Goal: Task Accomplishment & Management: Complete application form

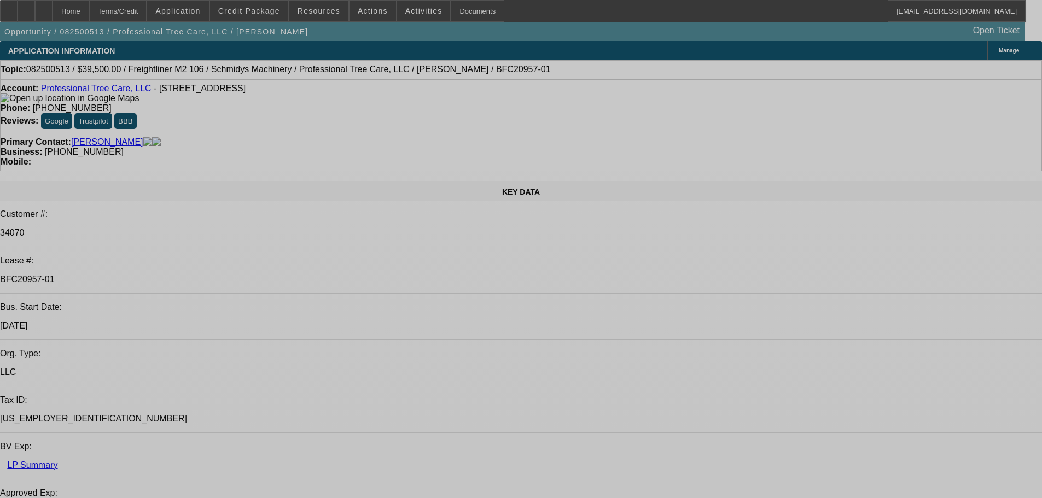
select select "0"
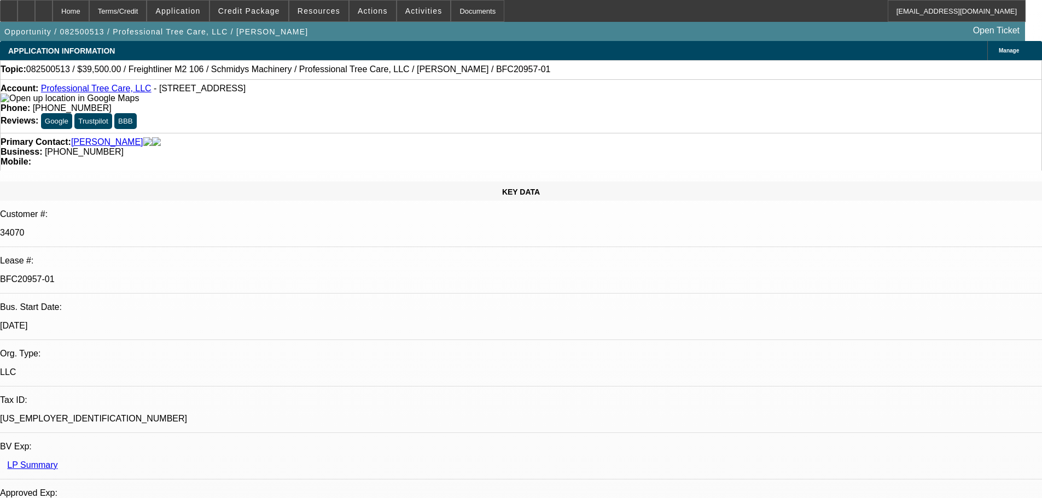
select select "0"
select select "6"
select select "0"
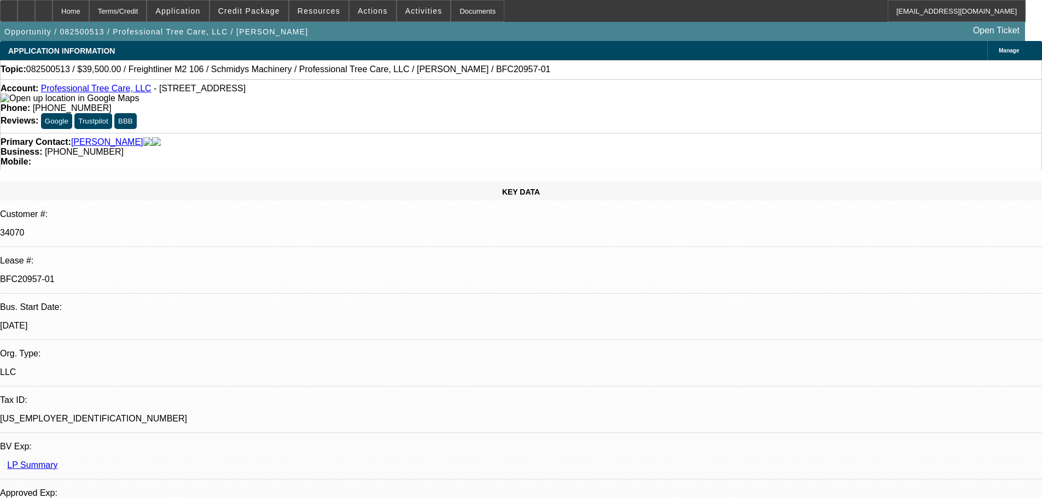
select select "0"
select select "6"
select select "0"
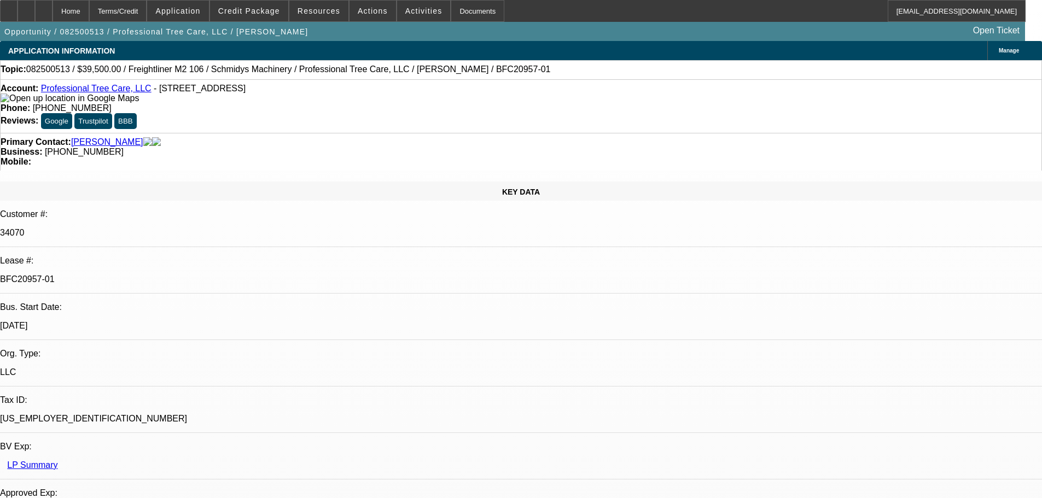
select select "6"
select select "0"
select select "6"
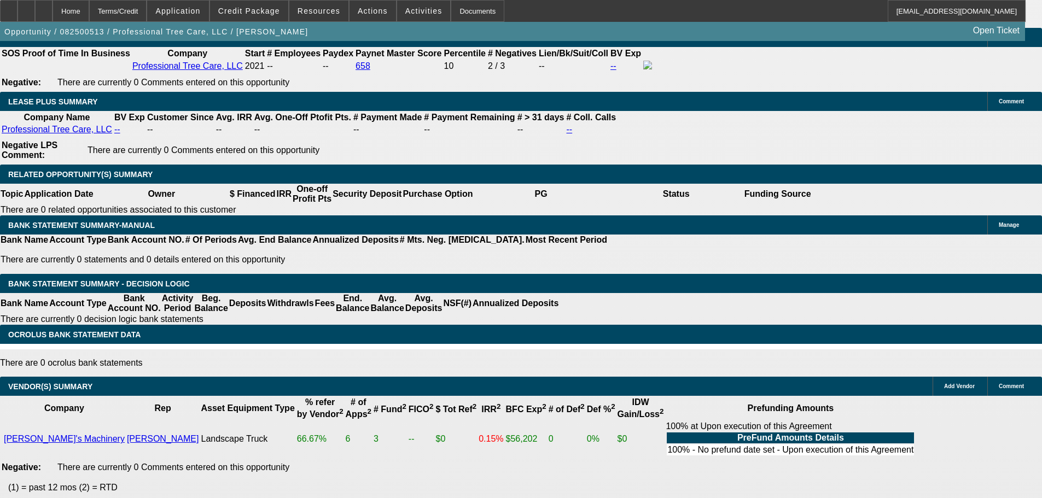
scroll to position [1684, 0]
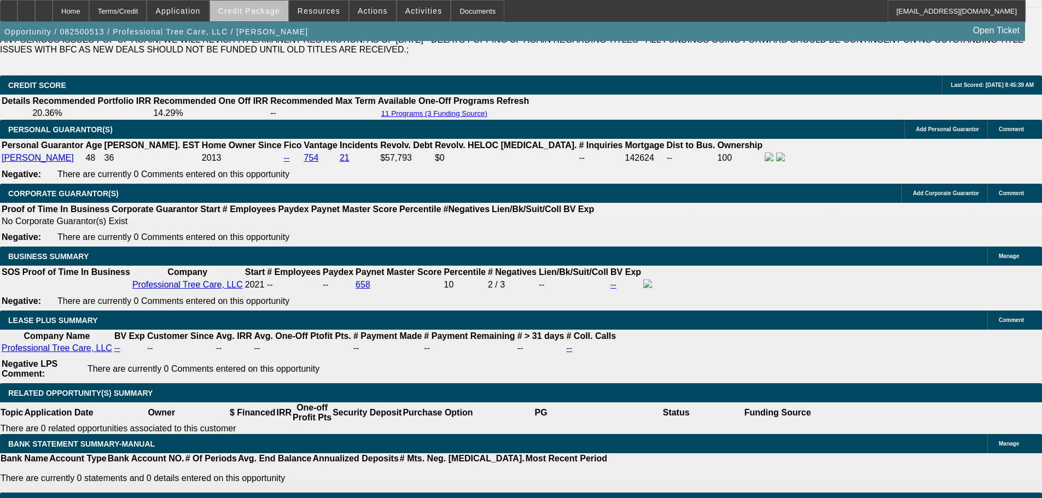
click at [270, 16] on span at bounding box center [249, 11] width 78 height 26
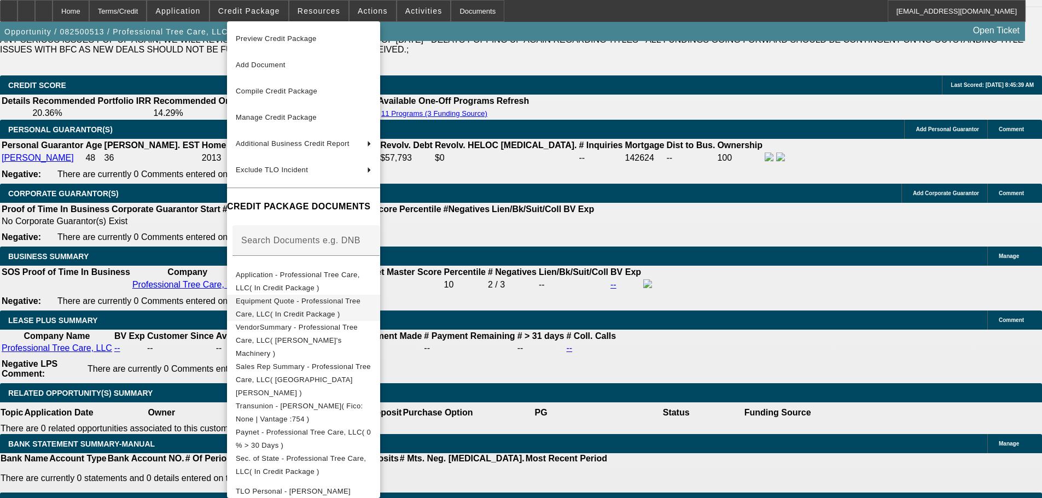
click at [360, 304] on span "Equipment Quote - Professional Tree Care, LLC( In Credit Package )" at bounding box center [298, 307] width 125 height 21
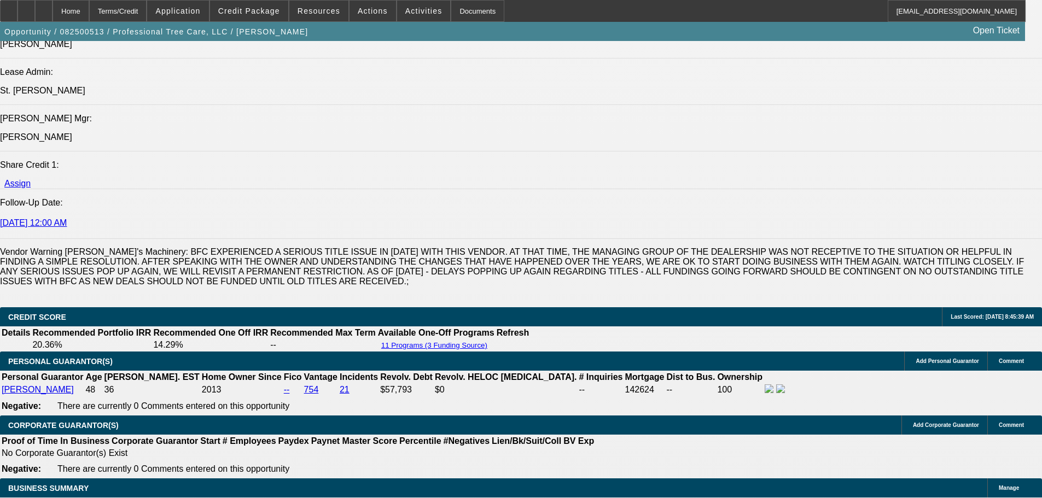
scroll to position [1484, 0]
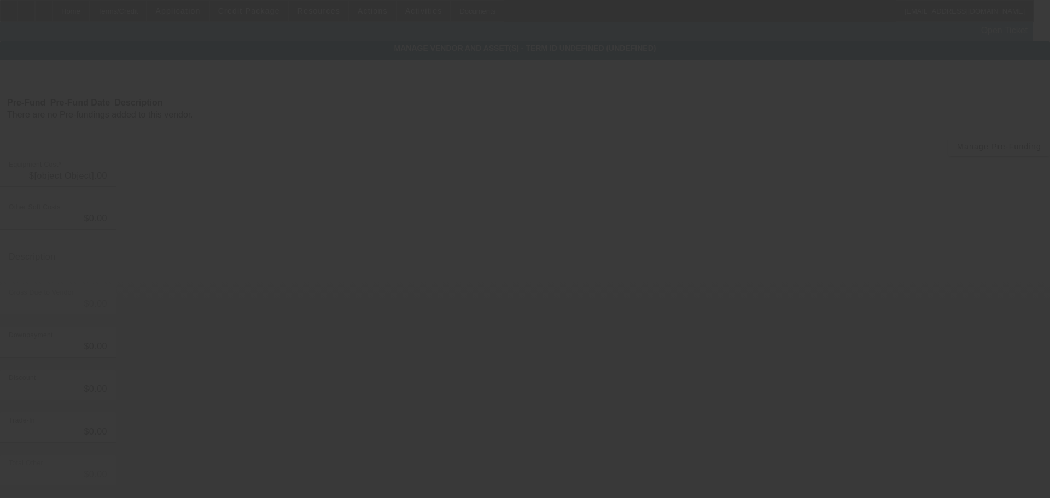
type input "$69,500.00"
type input "$30,000.00"
type input "$39,500.00"
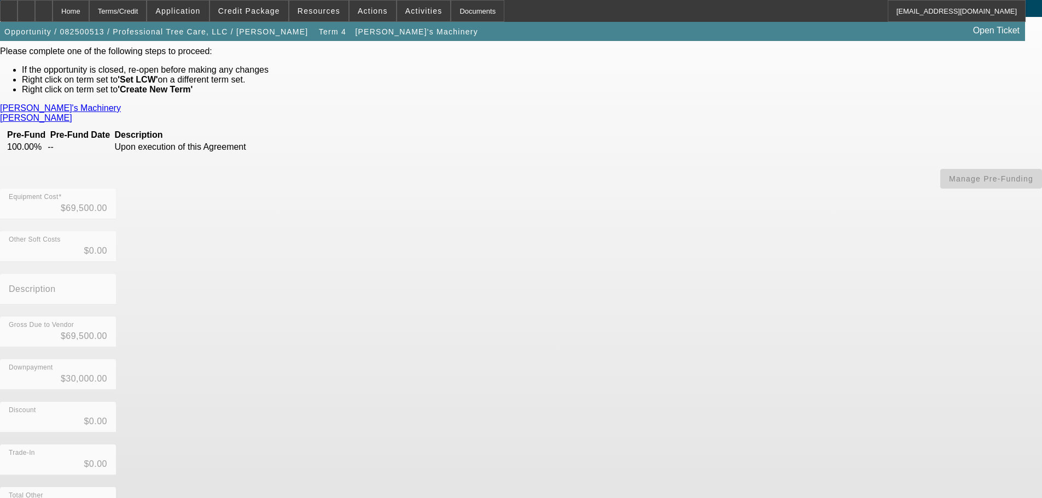
scroll to position [87, 0]
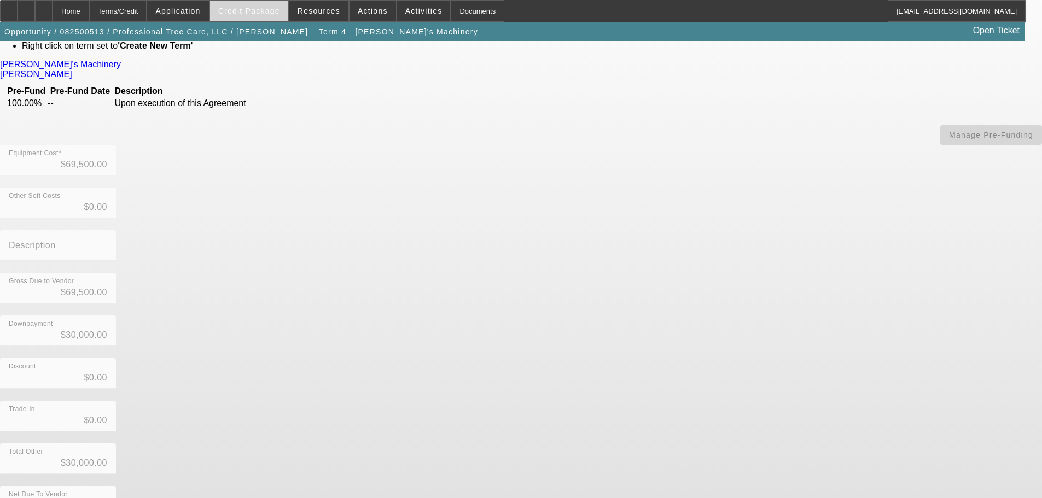
click at [266, 14] on span "Credit Package" at bounding box center [249, 11] width 62 height 9
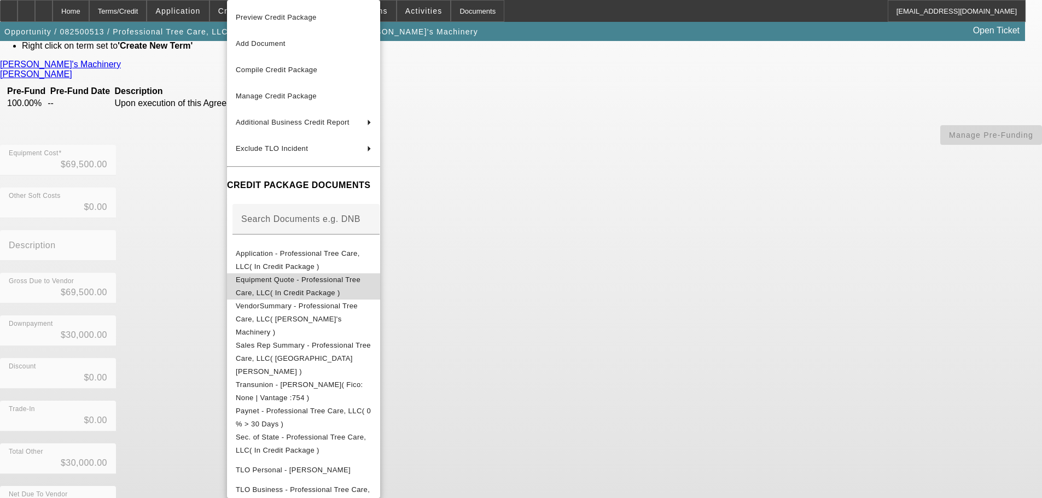
click at [359, 283] on span "Equipment Quote - Professional Tree Care, LLC( In Credit Package )" at bounding box center [298, 286] width 125 height 21
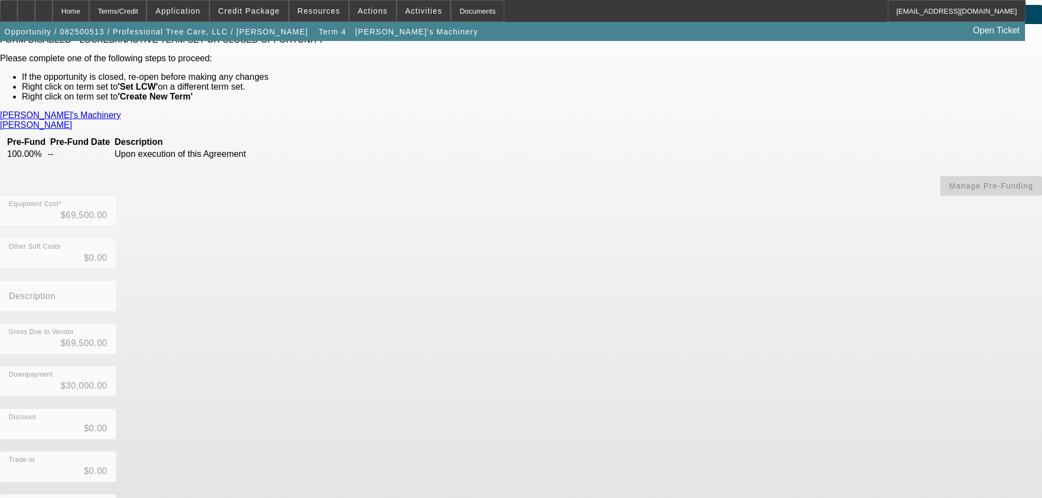
scroll to position [0, 0]
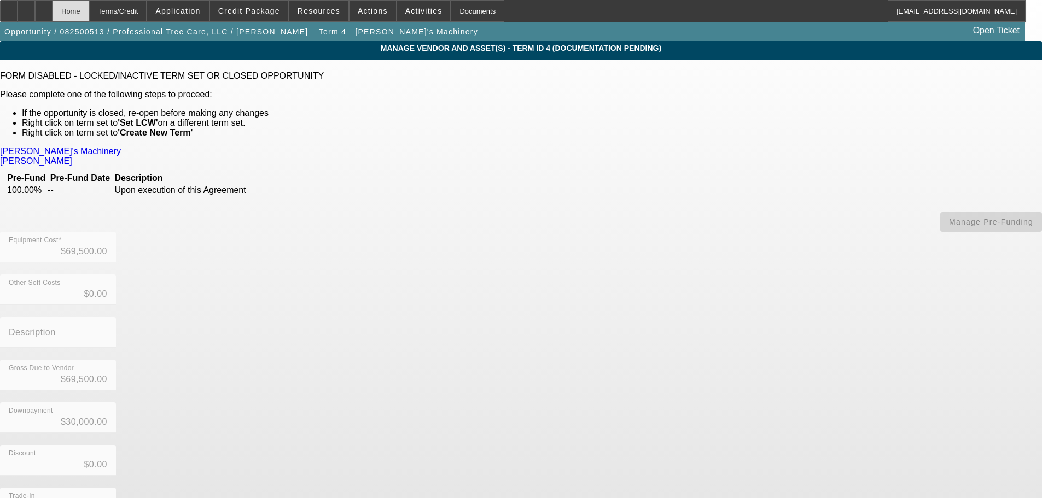
click at [89, 14] on div "Home" at bounding box center [70, 11] width 37 height 22
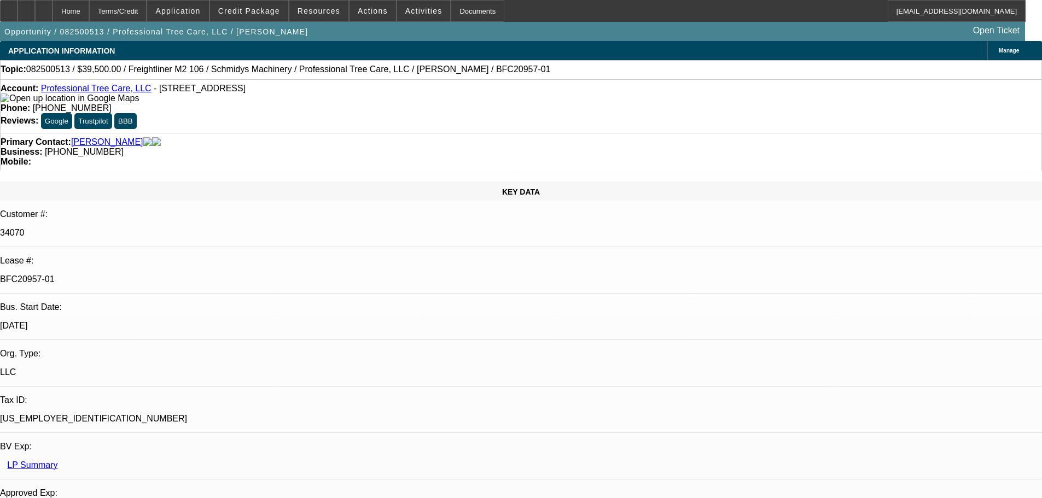
select select "0"
select select "6"
select select "0"
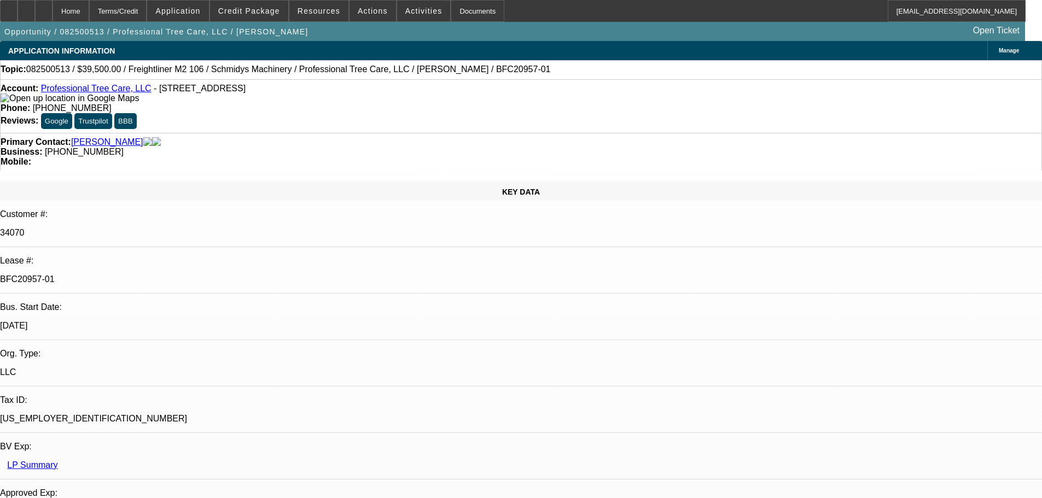
select select "0"
select select "6"
select select "0"
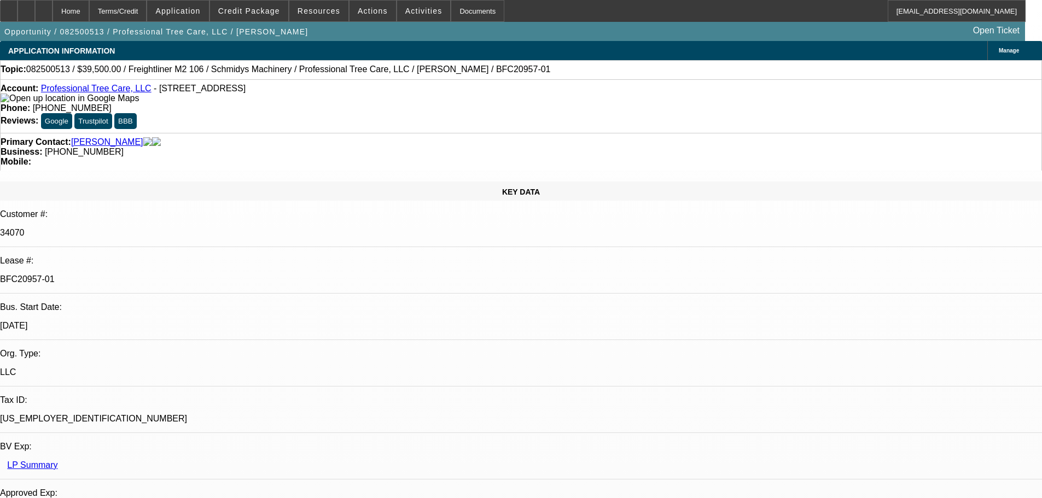
select select "0"
select select "6"
select select "0"
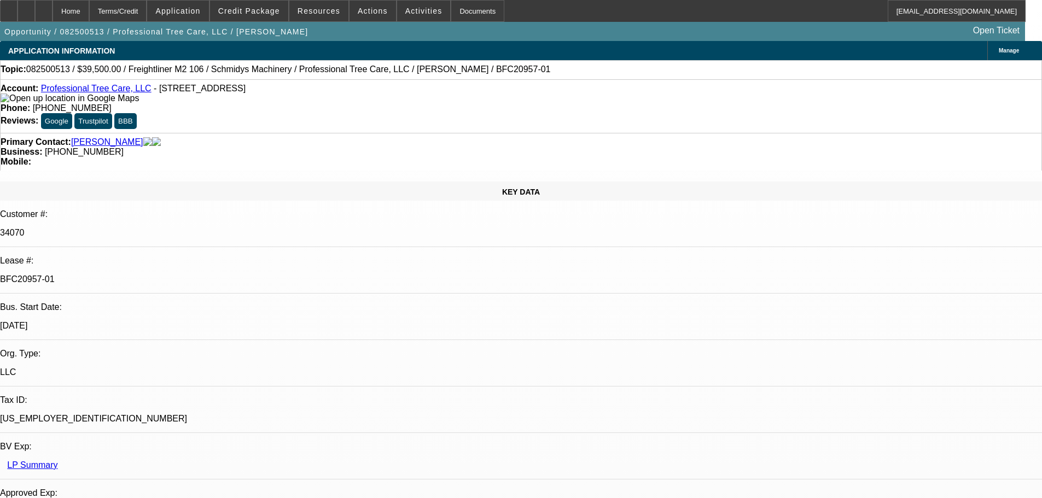
select select "6"
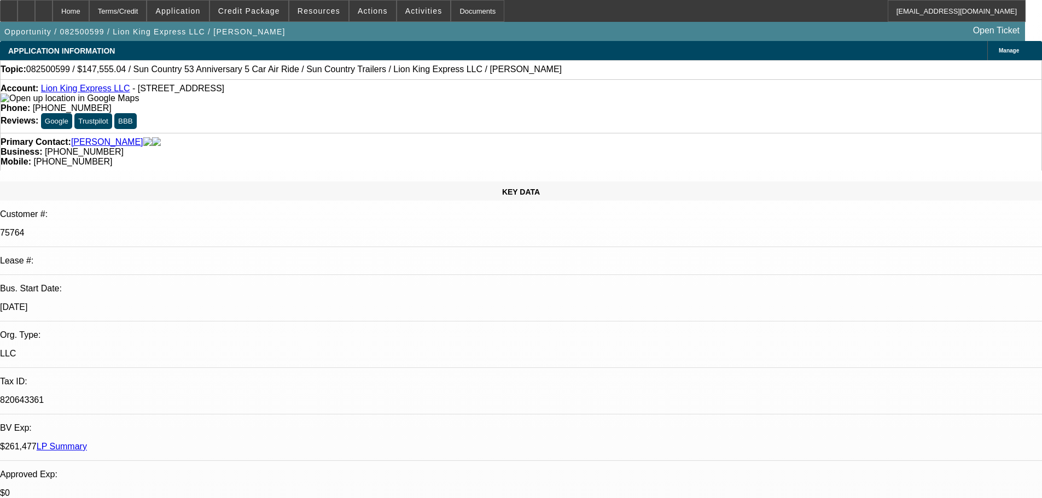
select select "0"
select select "6"
select select "0"
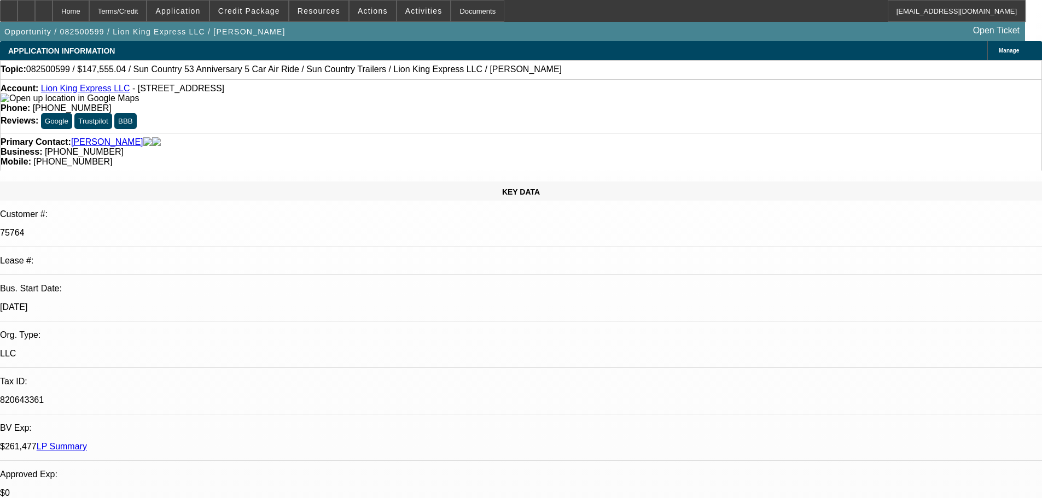
select select "0"
select select "6"
select select "0"
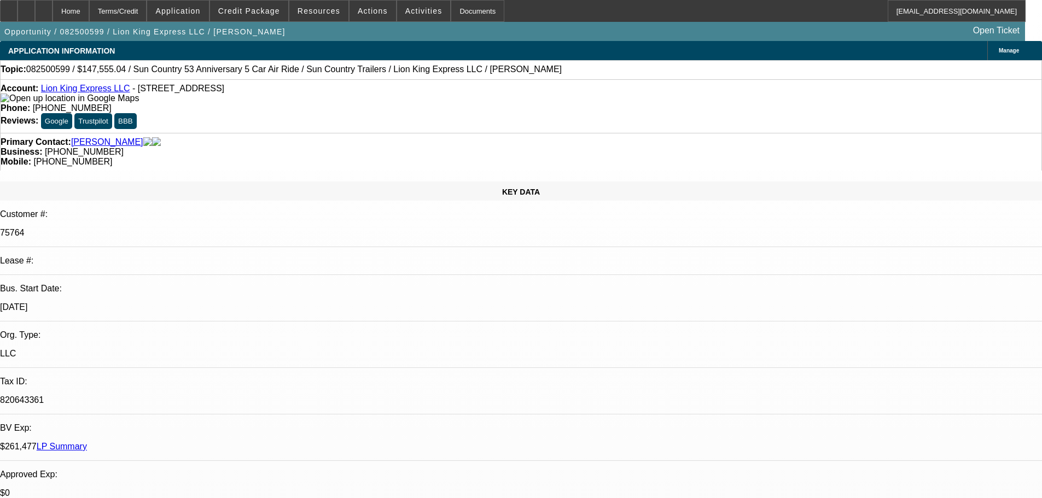
select select "0"
select select "6"
select select "0"
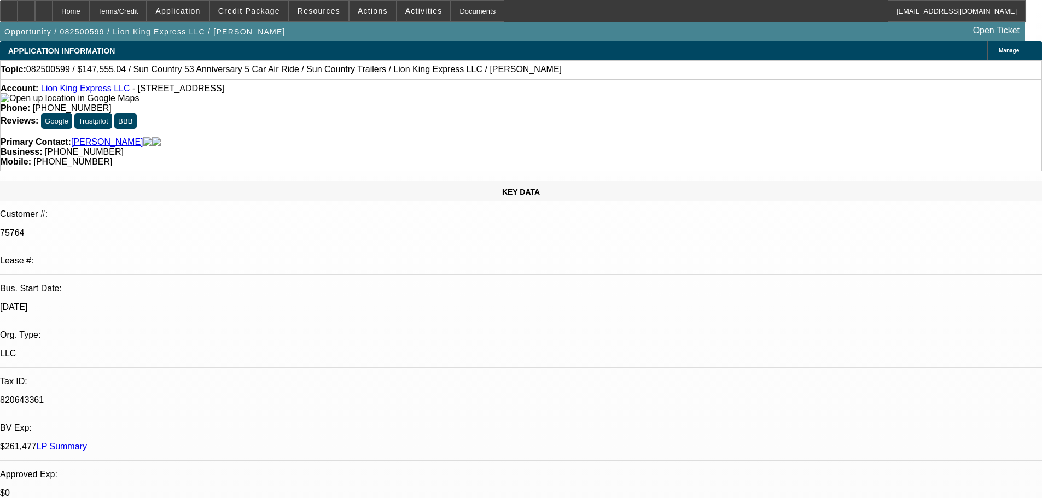
select select "6"
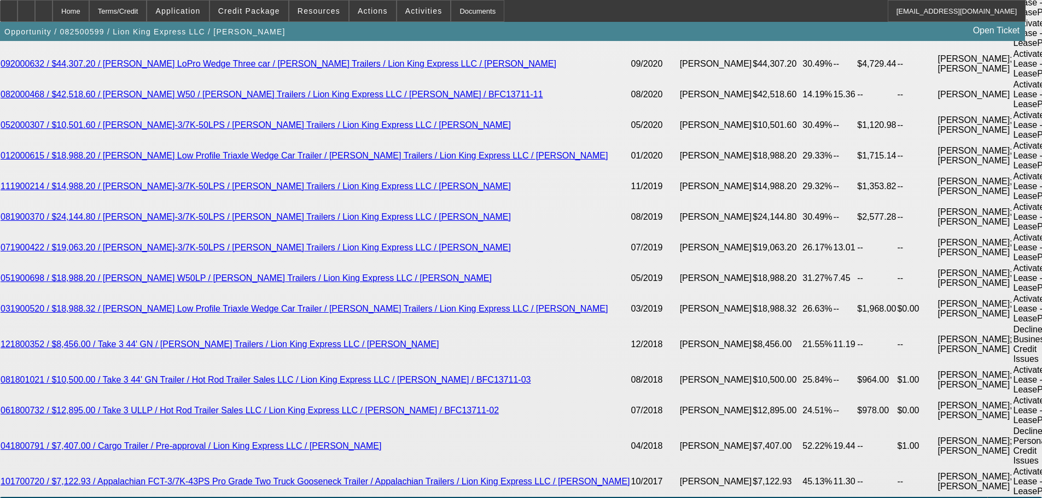
scroll to position [2570, 0]
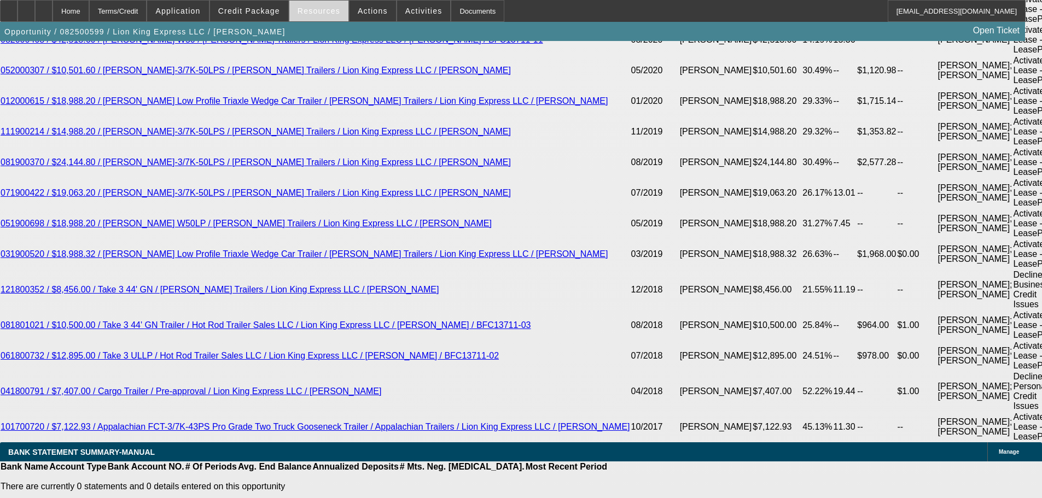
click at [318, 14] on span "Resources" at bounding box center [318, 11] width 43 height 9
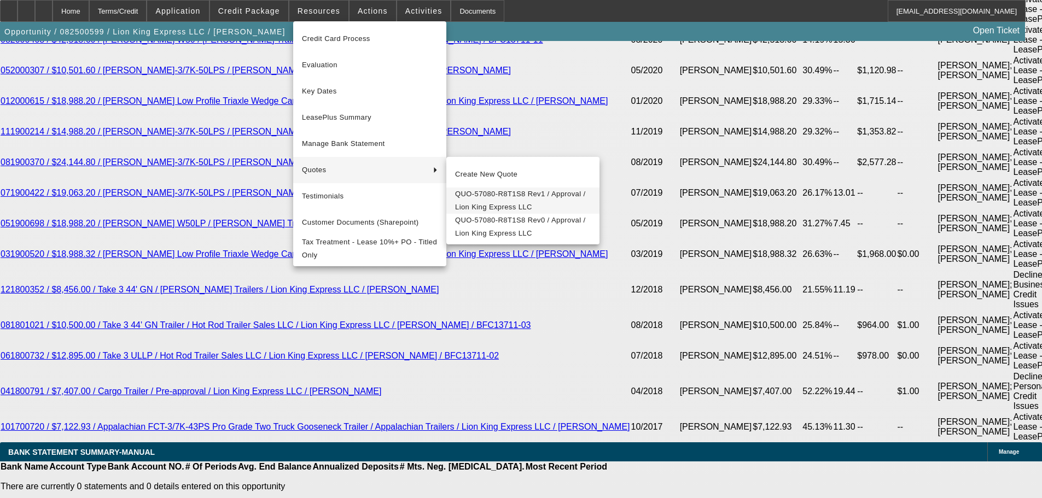
click at [487, 201] on span "QUO-57080-R8T1S8 Rev1 / Approval / Lion King Express LLC" at bounding box center [523, 201] width 136 height 26
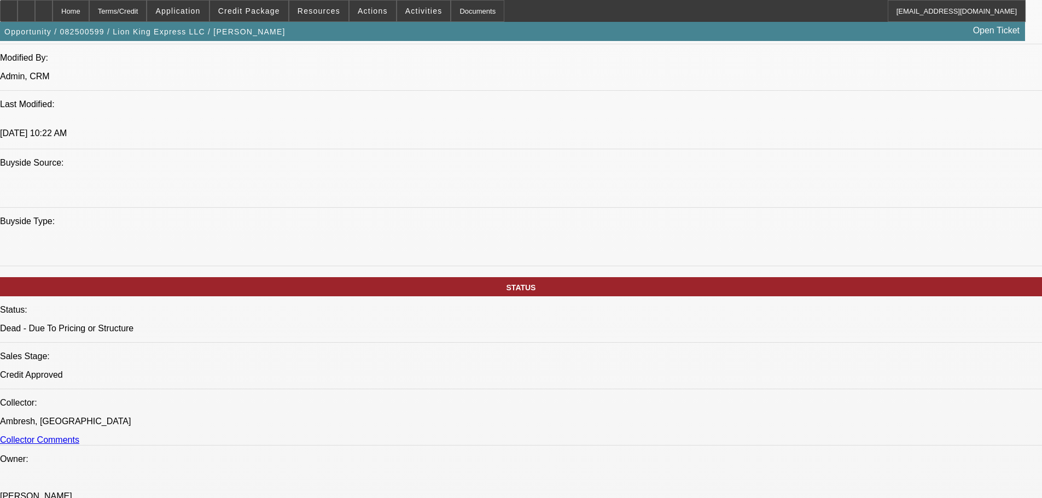
scroll to position [0, 0]
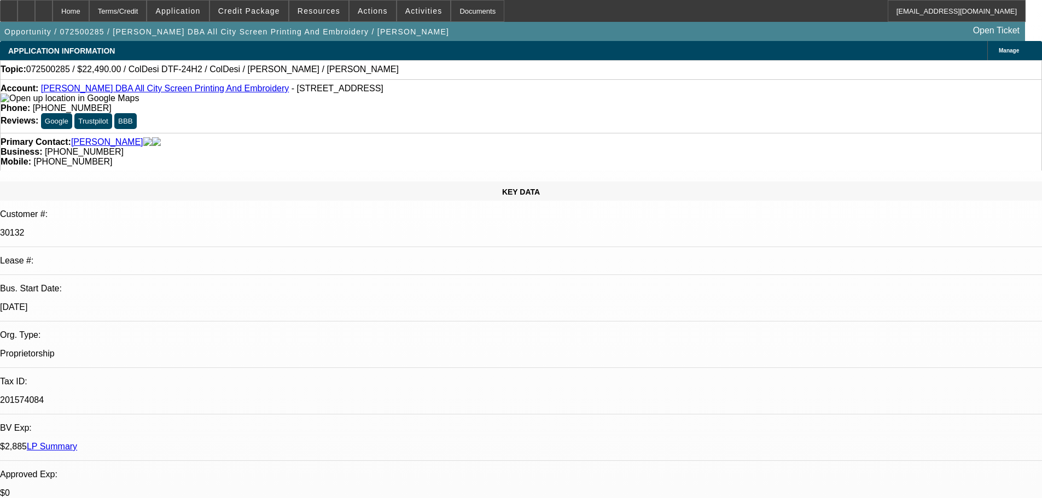
select select "0"
select select "0.1"
select select "4"
select select "0"
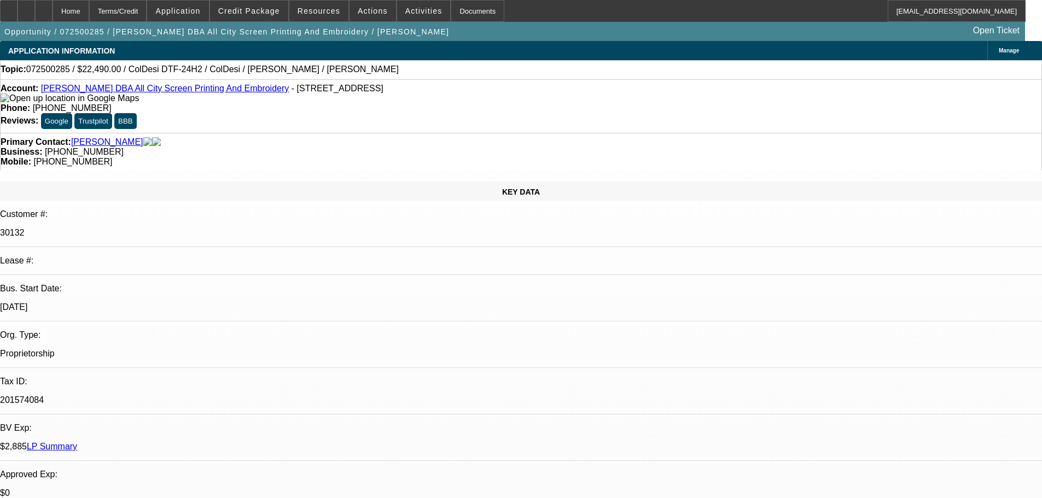
select select "0"
select select "0.1"
select select "4"
select select "0"
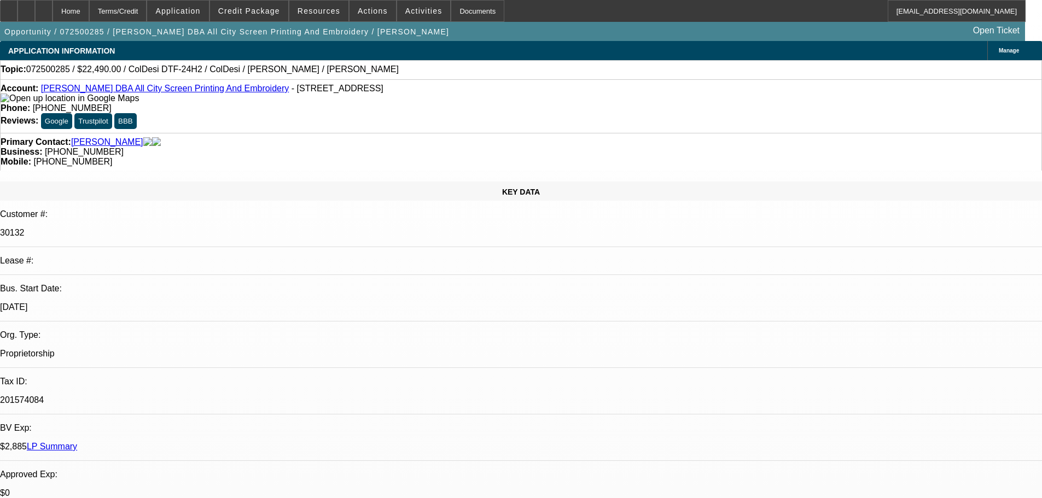
select select "0.1"
select select "4"
select select "0"
select select "0.1"
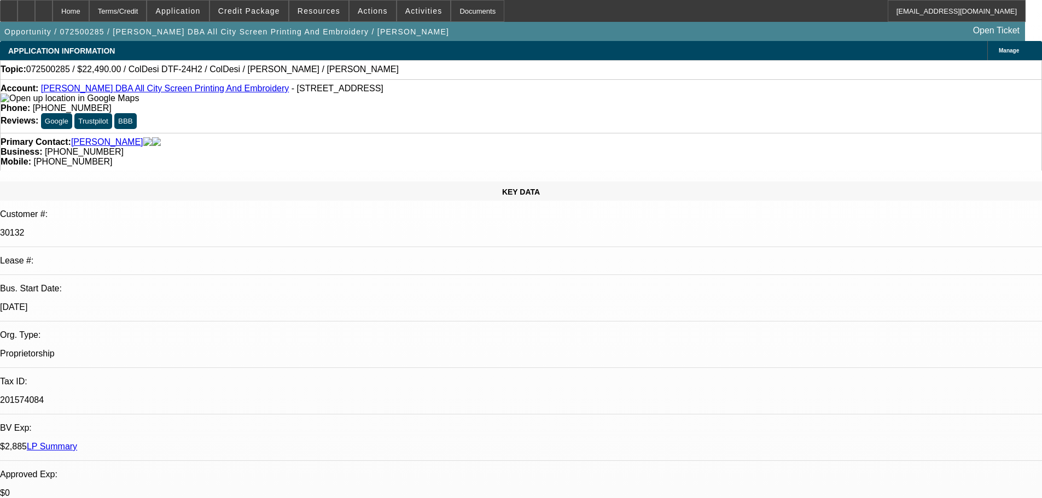
select select "4"
drag, startPoint x: 606, startPoint y: 129, endPoint x: 552, endPoint y: 135, distance: 55.0
click at [552, 157] on div "Mobile: (817) 929-5732" at bounding box center [521, 162] width 1040 height 10
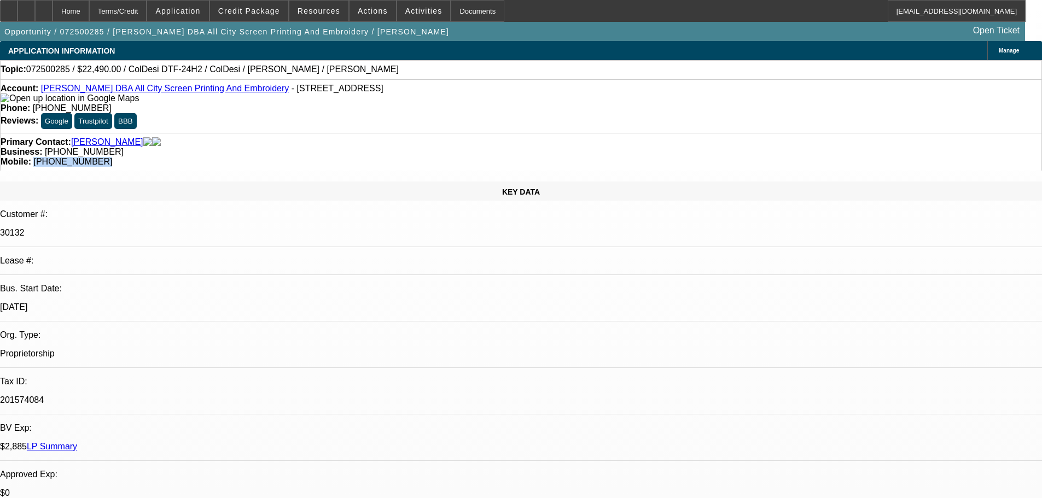
copy span "(817) 929-5732"
click at [190, 92] on link "Brian Banks DBA All City Screen Printing And Embroidery" at bounding box center [165, 88] width 248 height 9
click at [44, 7] on icon at bounding box center [44, 7] width 0 height 0
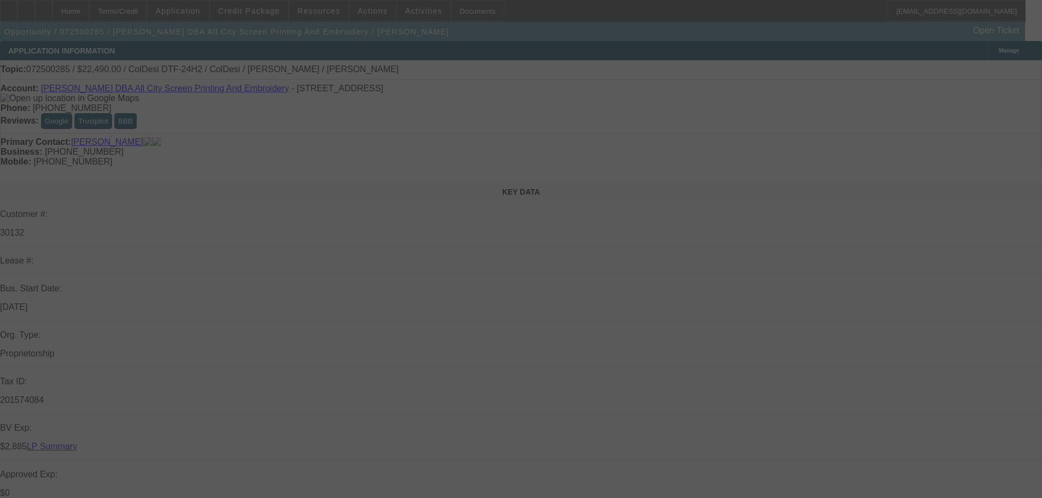
select select "0"
select select "0.1"
select select "4"
select select "0"
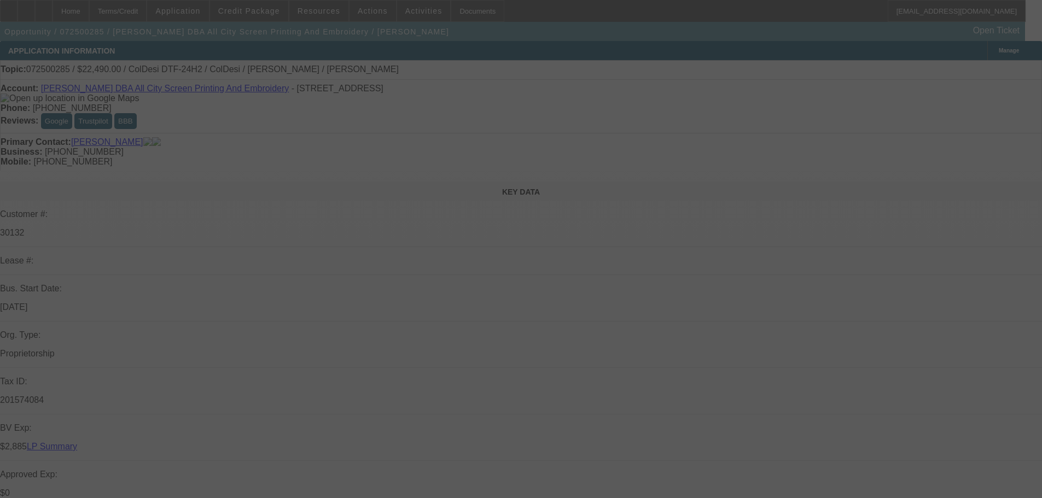
select select "0"
select select "0.1"
select select "4"
select select "0"
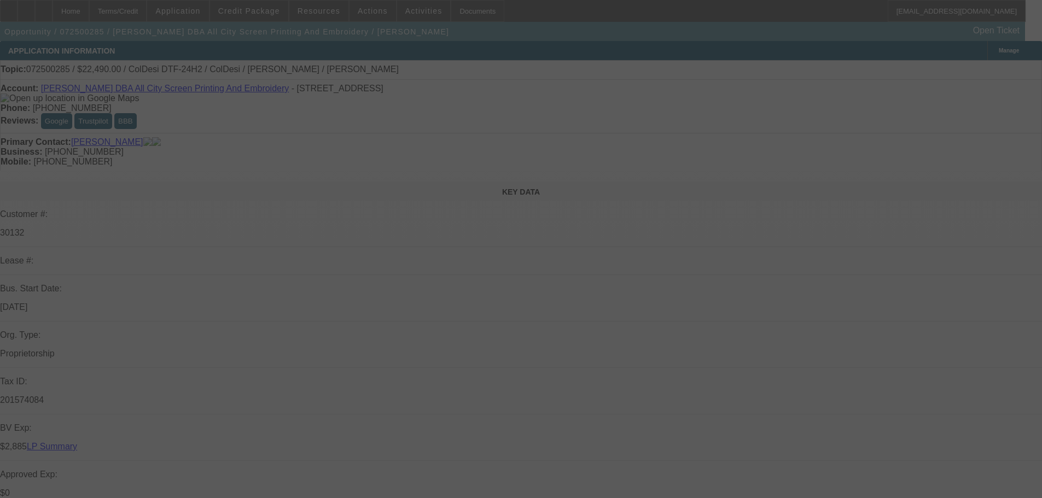
select select "0.1"
select select "4"
select select "0"
select select "0.1"
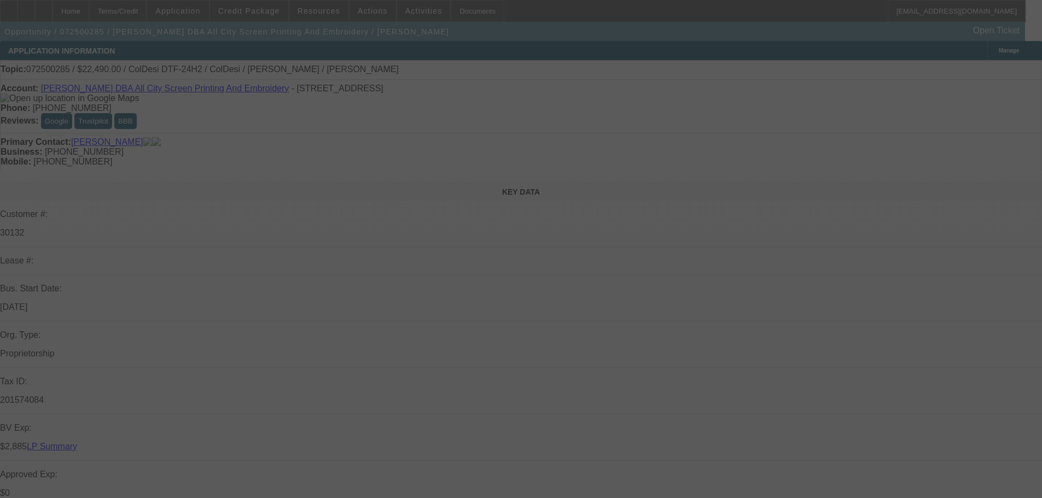
select select "4"
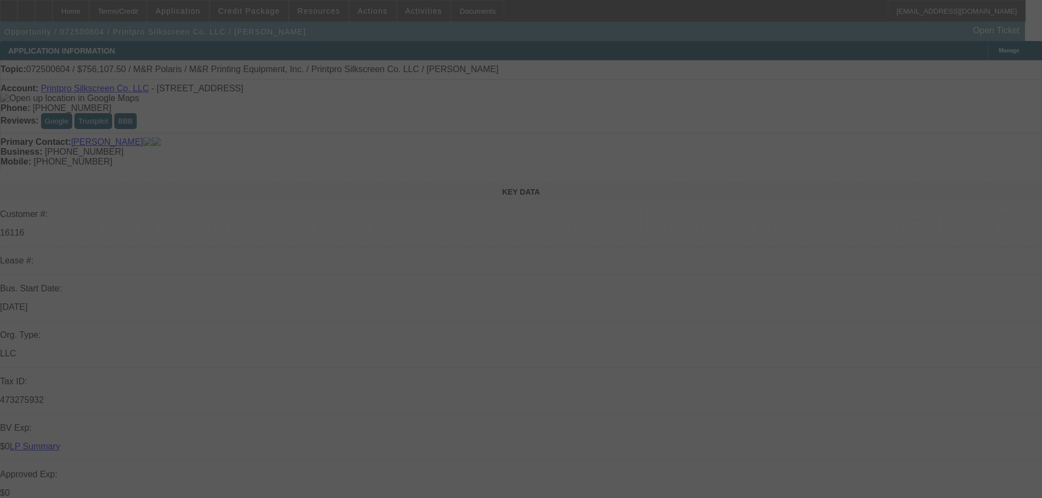
select select "0"
select select "2"
select select "0"
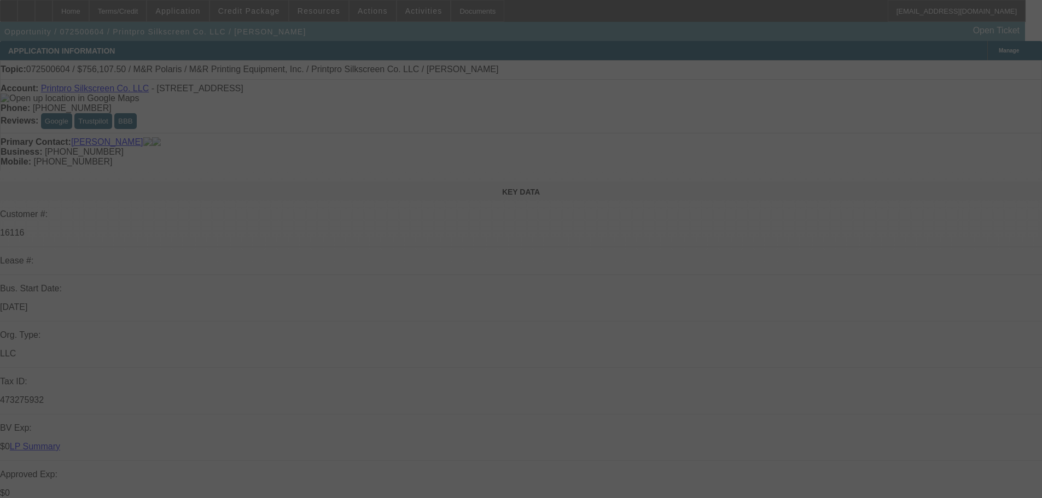
select select "0"
select select "2"
select select "0"
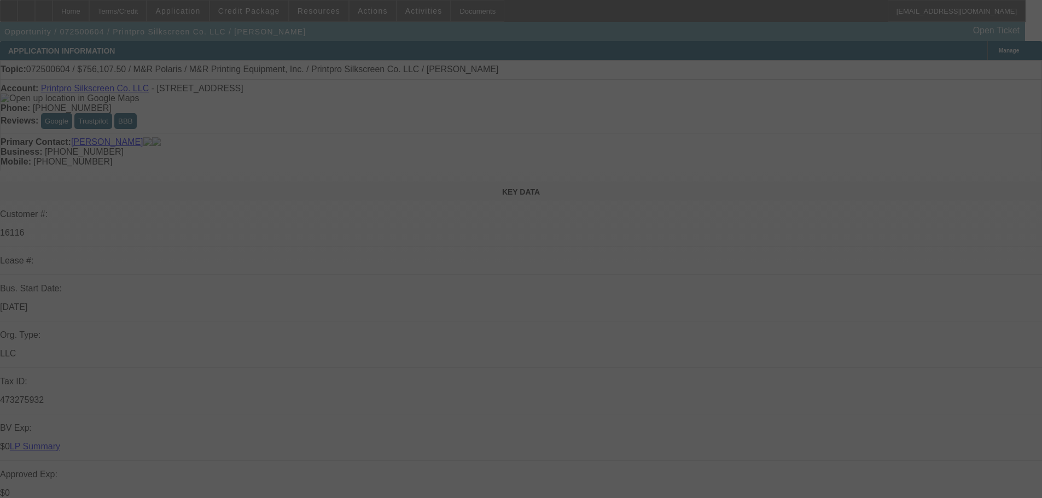
select select "0"
select select "2"
select select "0"
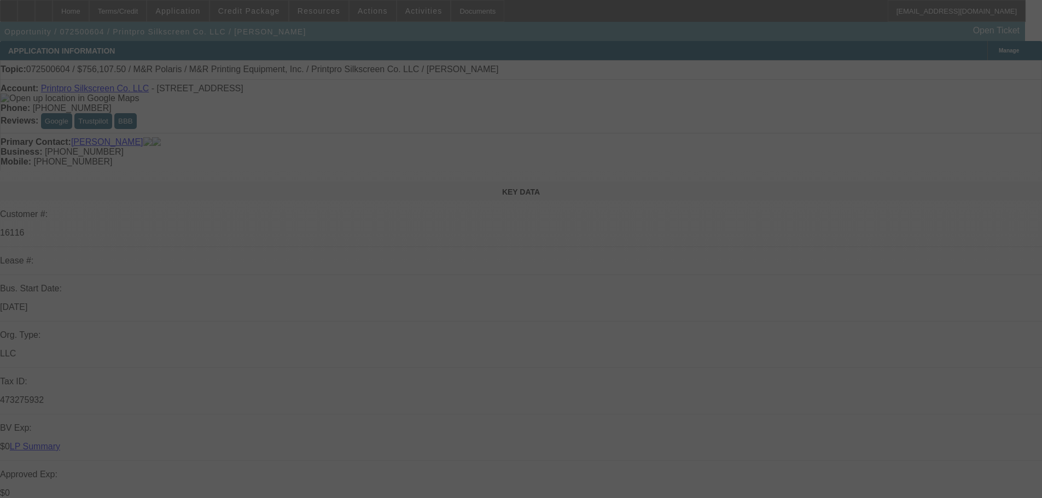
select select "2"
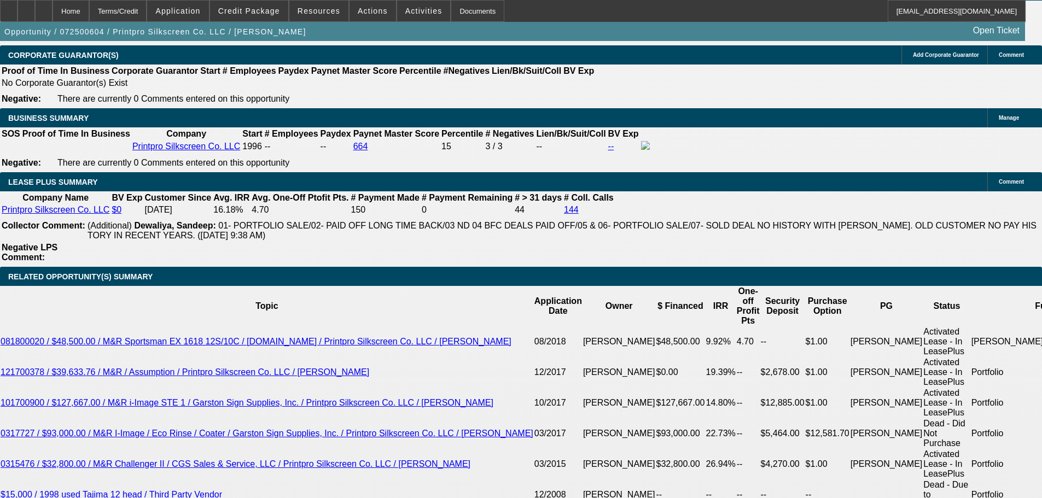
scroll to position [1804, 0]
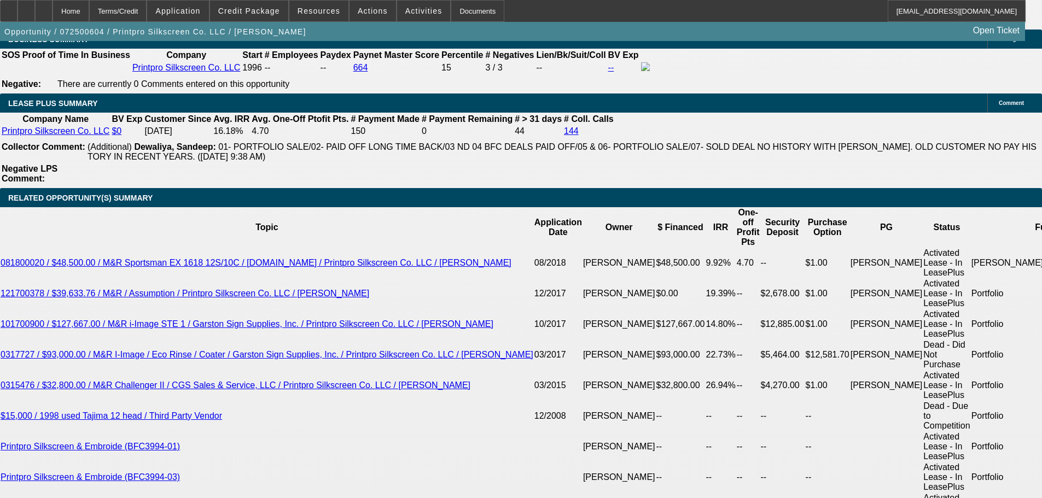
drag, startPoint x: 447, startPoint y: 56, endPoint x: 14, endPoint y: 58, distance: 433.6
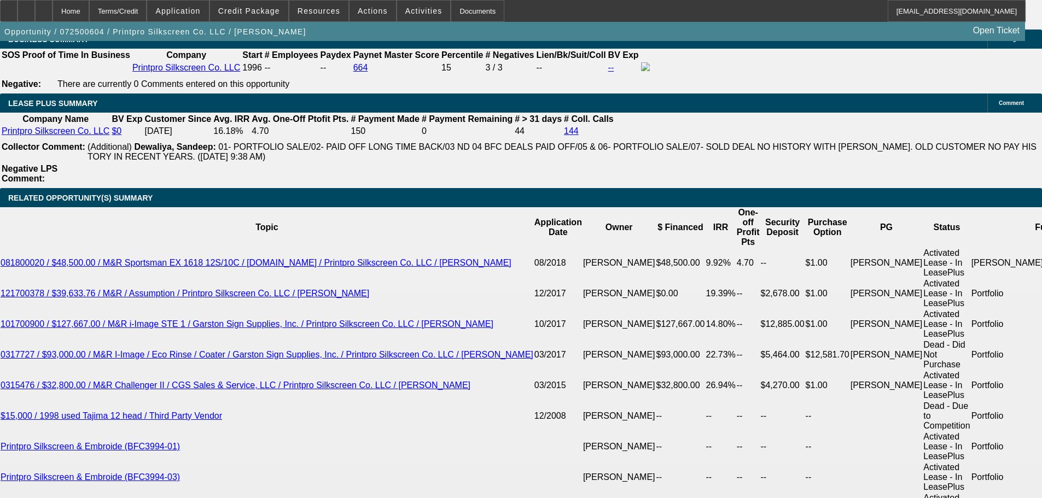
scroll to position [334, 0]
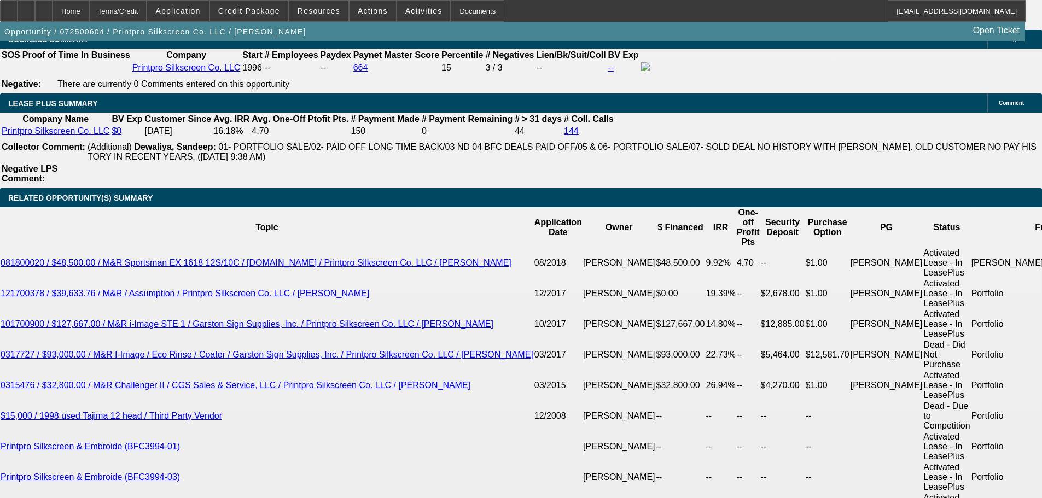
scroll to position [25, 0]
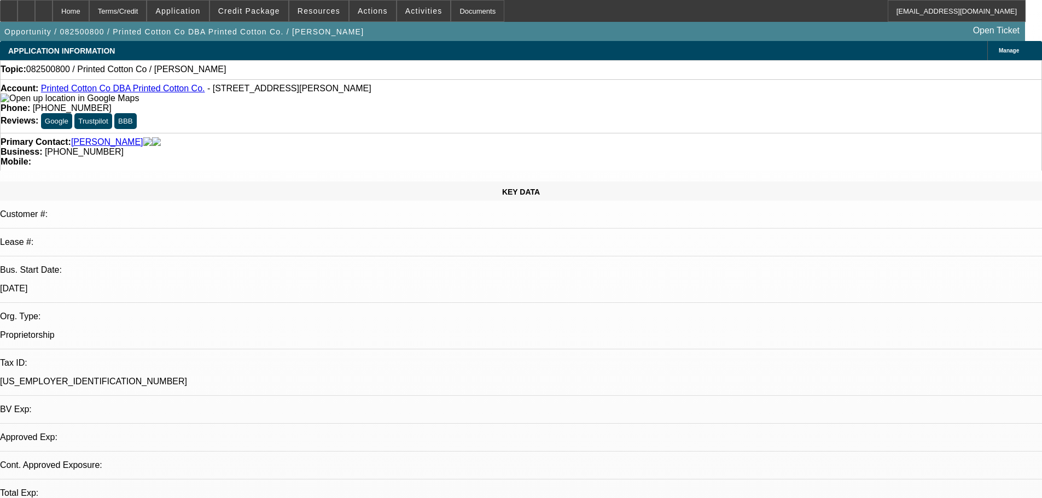
select select "0"
select select "2"
select select "0.1"
select select "4"
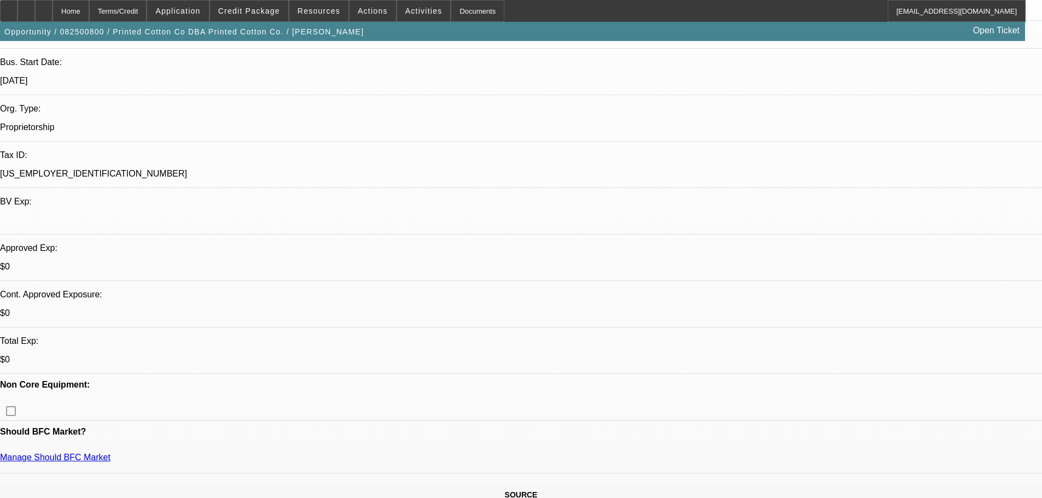
scroll to position [146, 0]
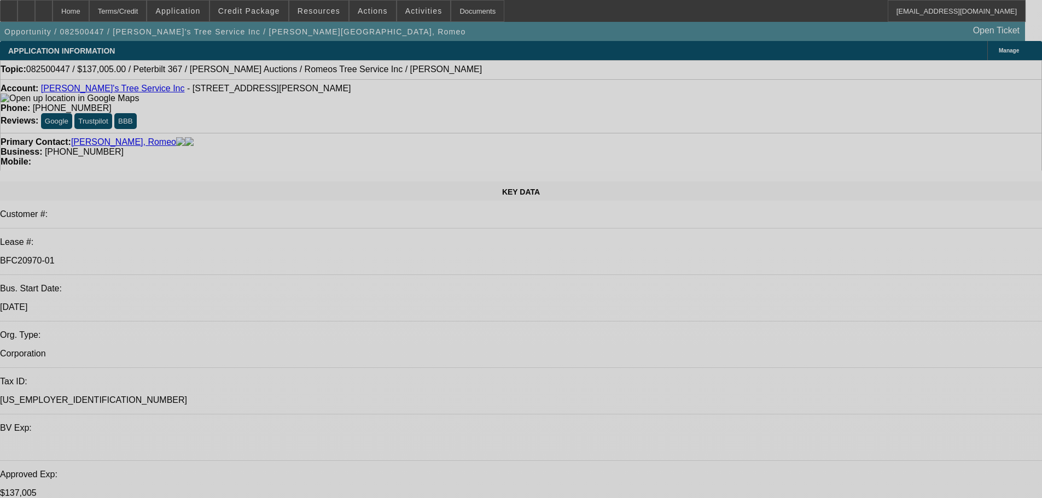
select select "0"
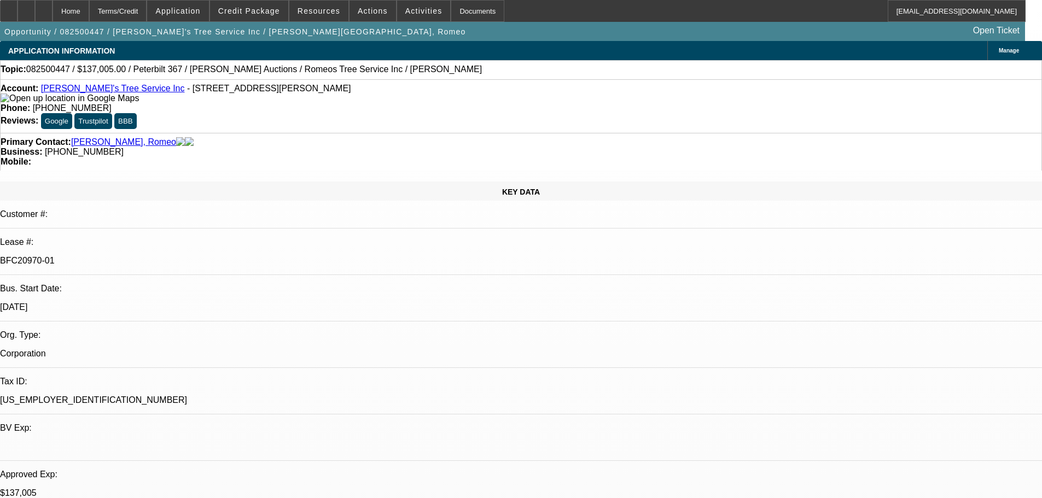
select select "0"
select select "3"
select select "0"
select select "6"
select select "0"
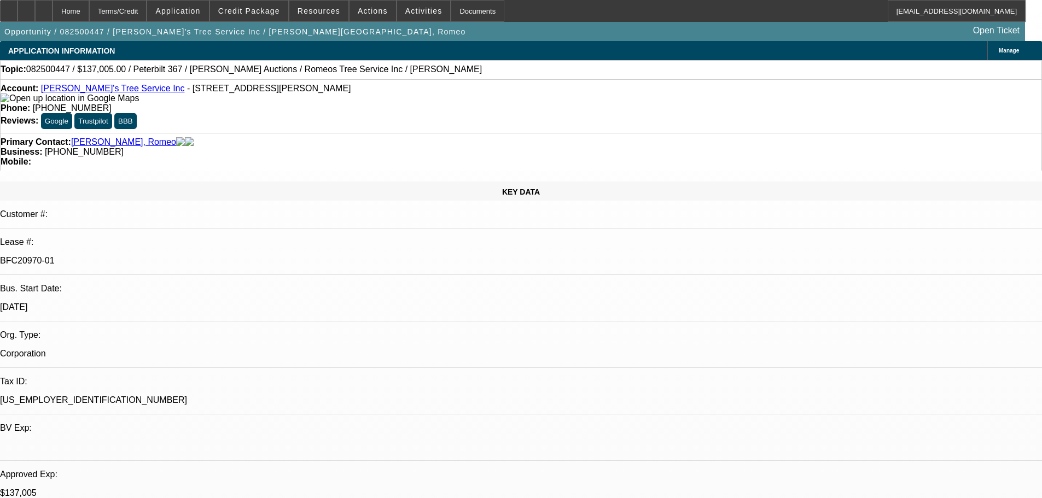
select select "0"
select select "3"
select select "0"
select select "6"
select select "0"
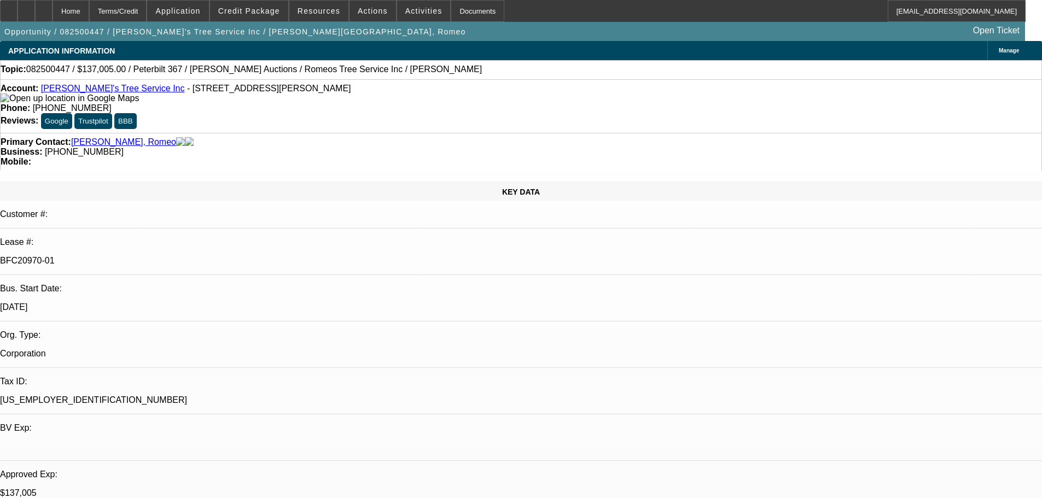
select select "0"
select select "6"
select select "0"
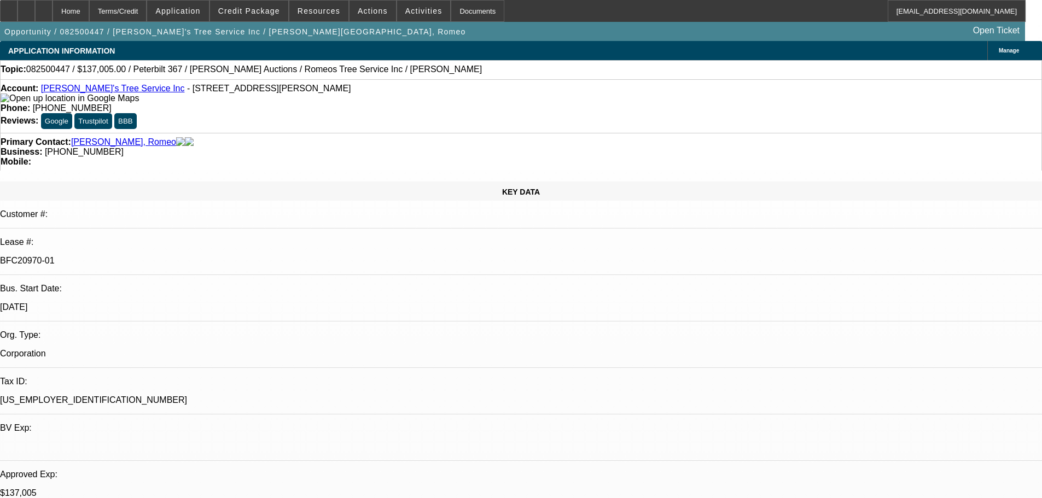
select select "3"
select select "0"
select select "6"
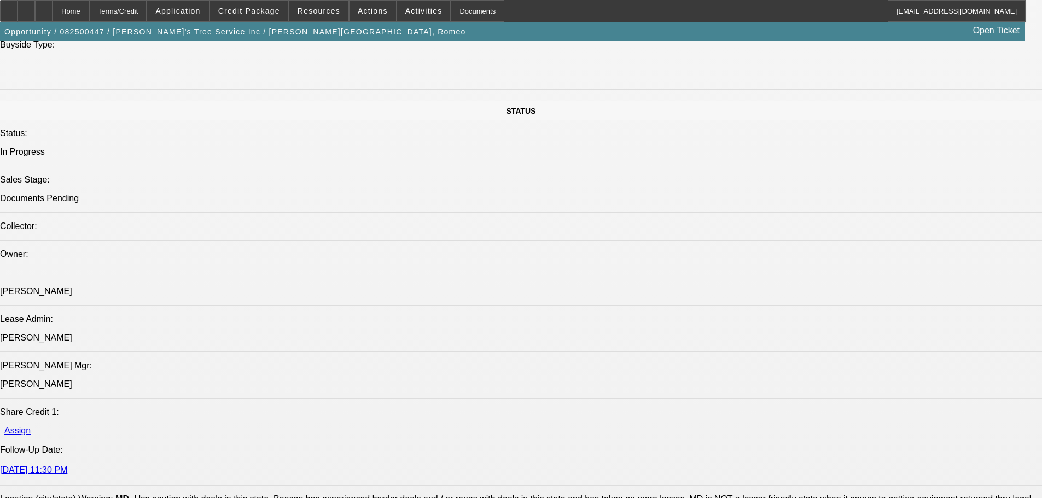
scroll to position [1422, 0]
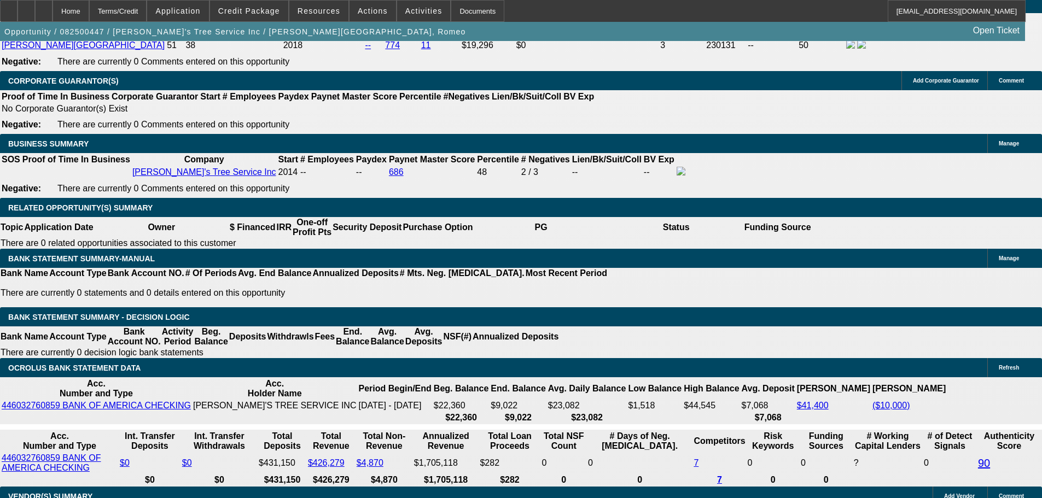
scroll to position [1859, 0]
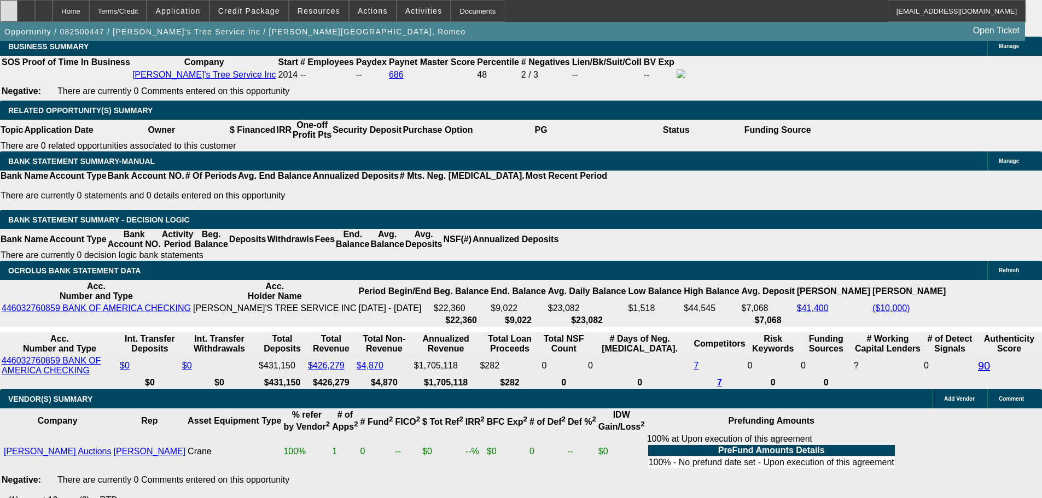
click at [9, 7] on icon at bounding box center [9, 7] width 0 height 0
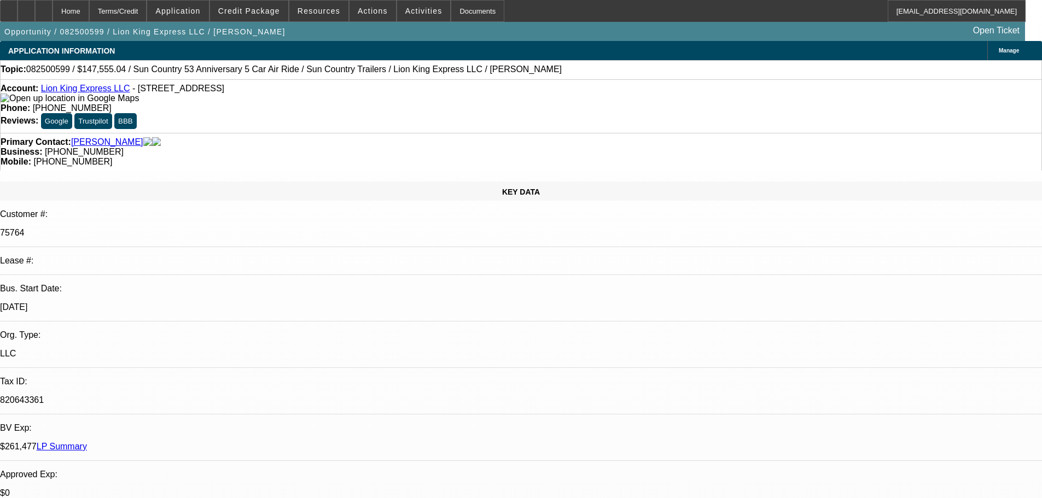
select select "0"
select select "6"
select select "0"
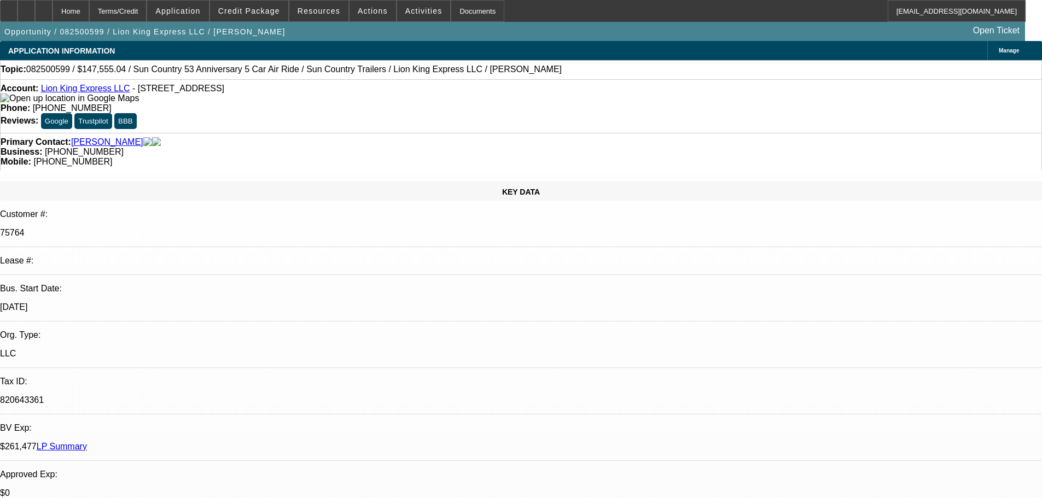
select select "0"
select select "6"
select select "0"
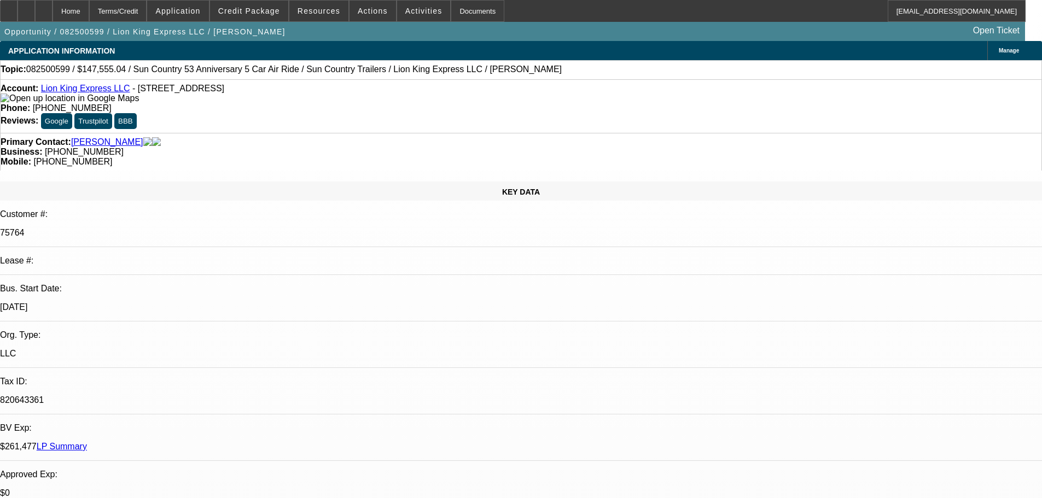
select select "0"
select select "6"
select select "0"
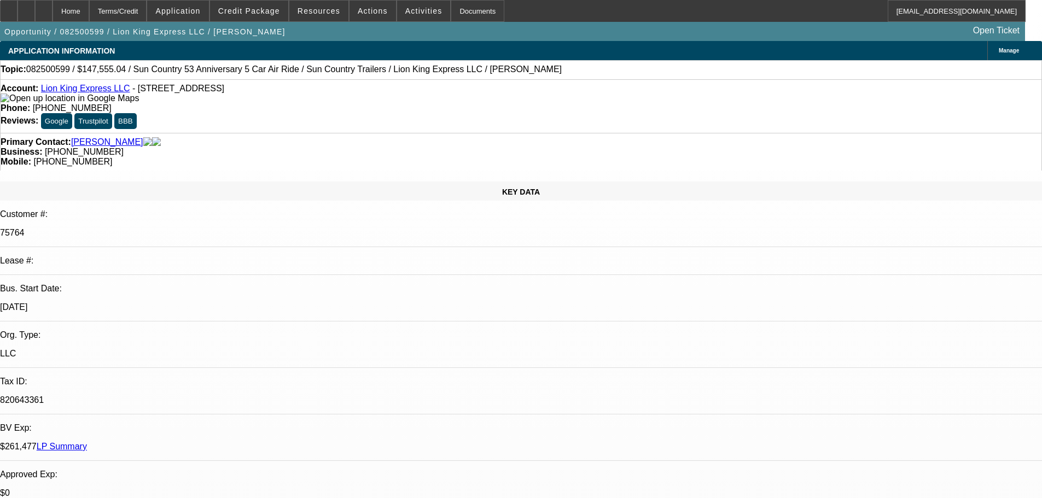
select select "6"
click at [360, 18] on span at bounding box center [372, 11] width 46 height 26
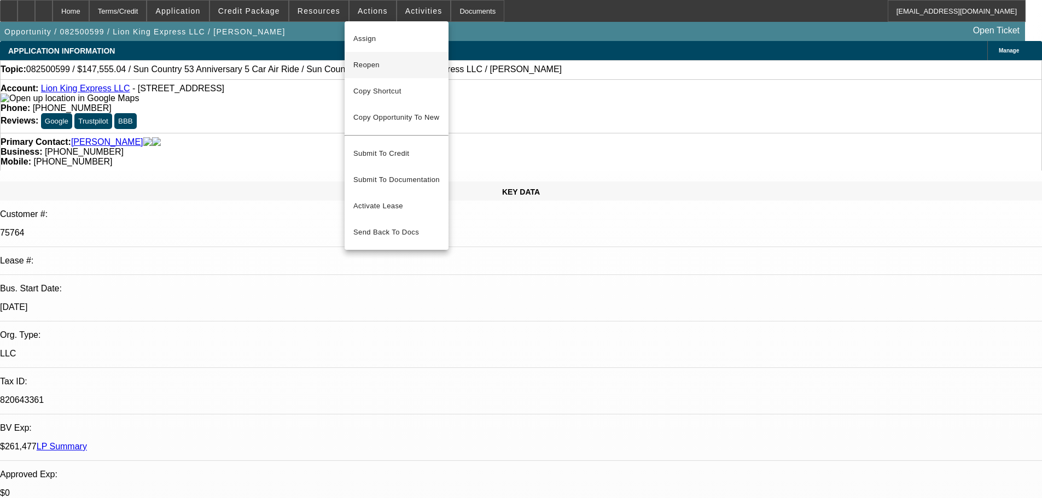
click at [380, 67] on span "Reopen" at bounding box center [396, 65] width 86 height 13
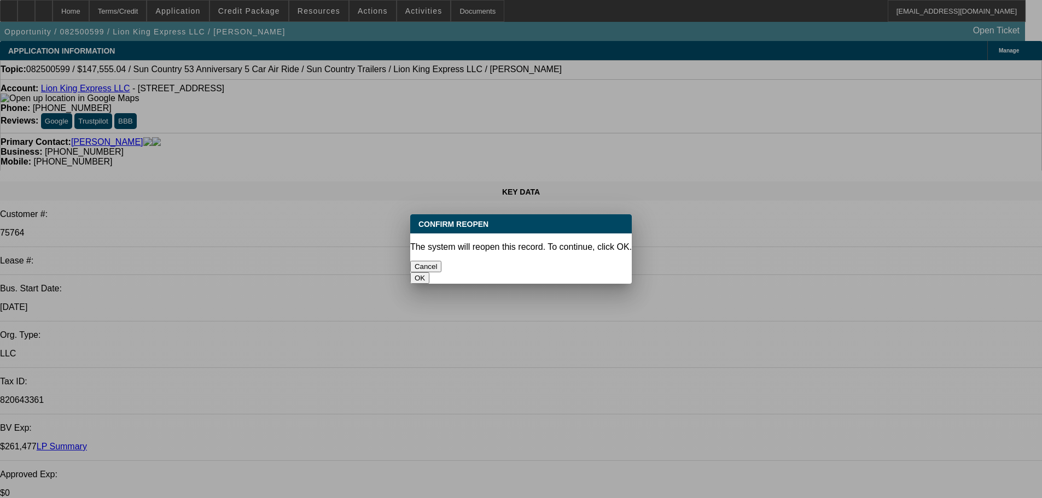
click at [429, 272] on button "OK" at bounding box center [419, 277] width 19 height 11
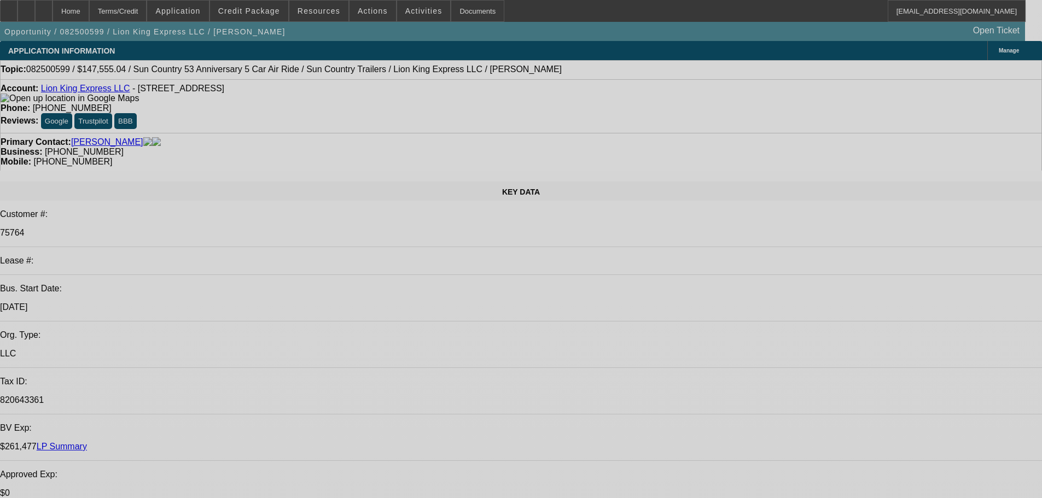
select select "0"
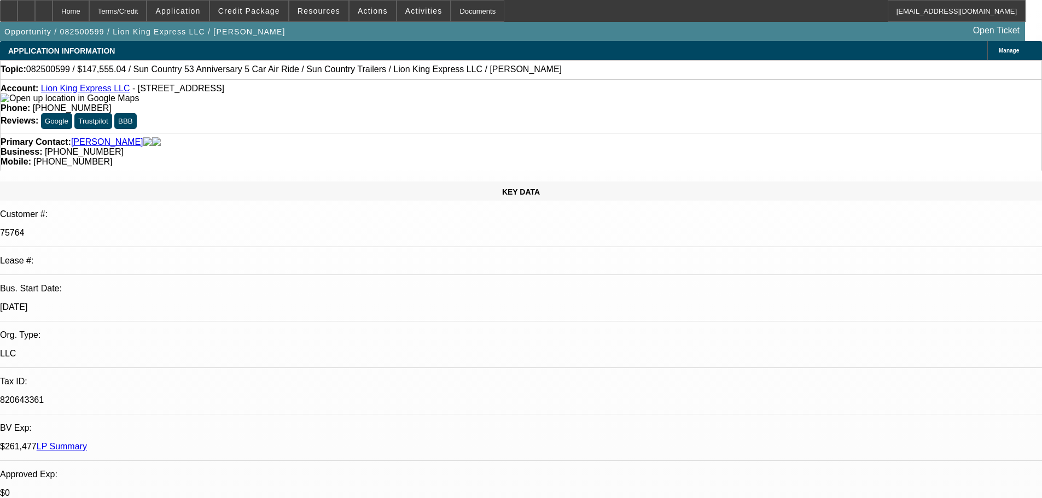
select select "0"
select select "6"
select select "0"
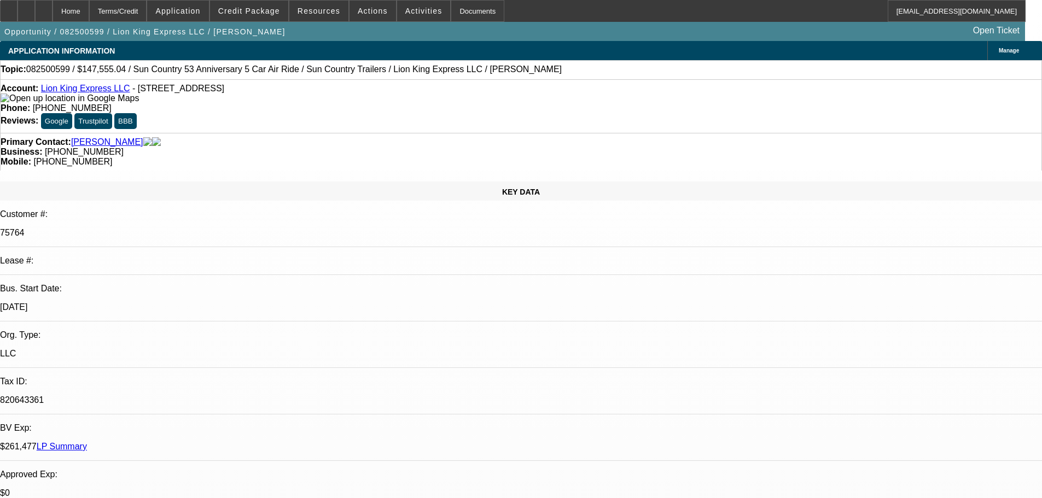
select select "0"
select select "6"
select select "0"
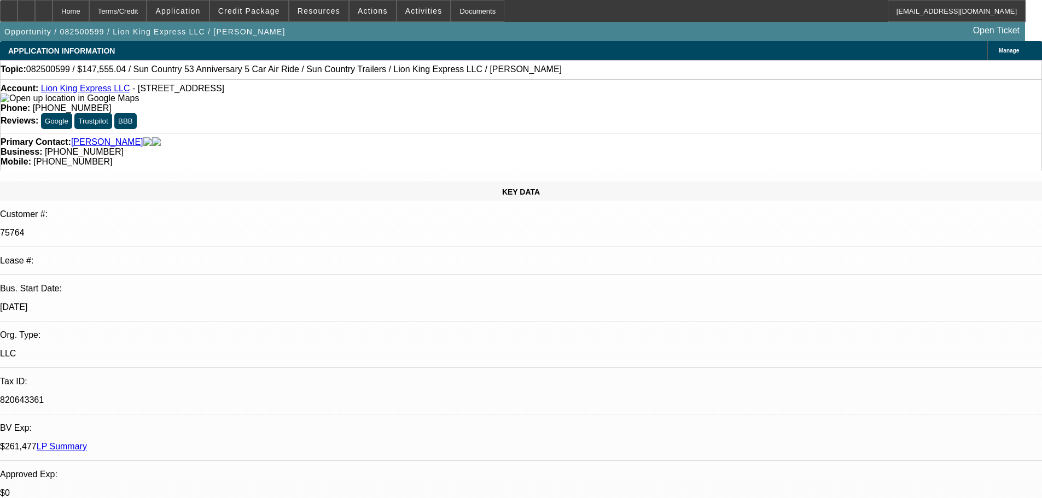
select select "6"
select select "0"
select select "6"
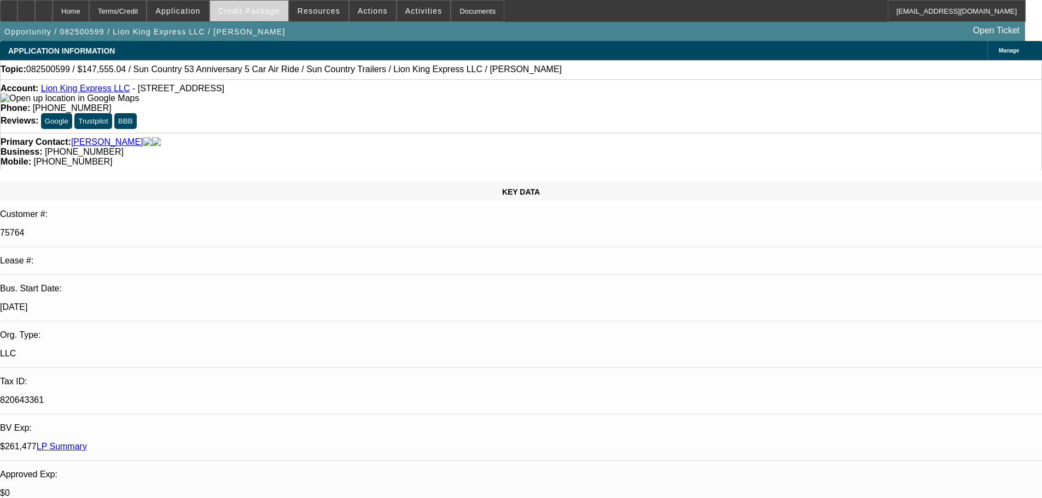
click at [276, 11] on span "Credit Package" at bounding box center [249, 11] width 62 height 9
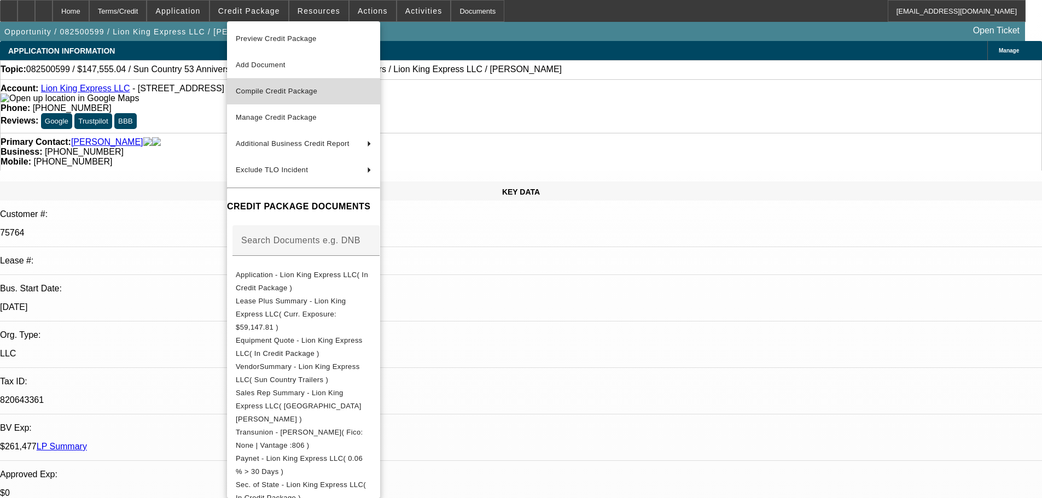
click at [301, 92] on span "Compile Credit Package" at bounding box center [276, 91] width 81 height 8
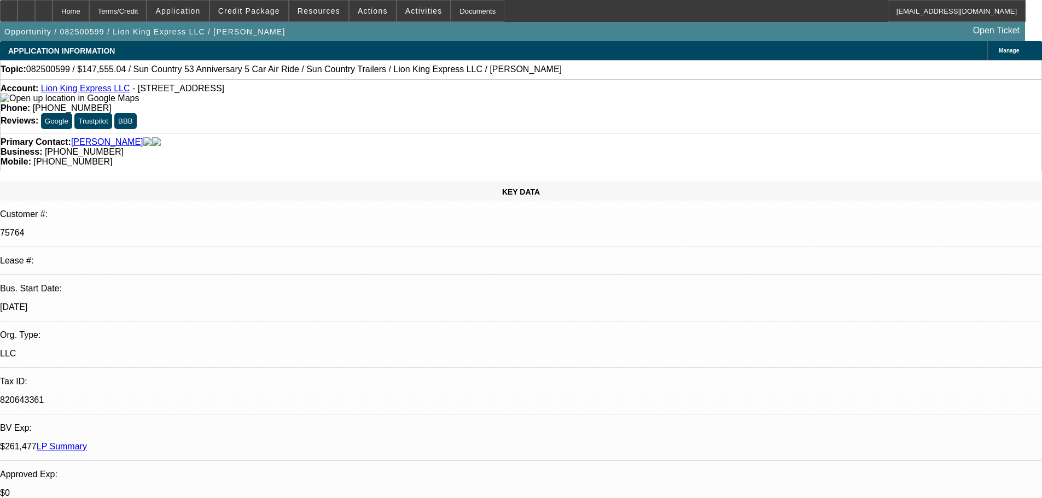
select select "0"
select select "6"
select select "0"
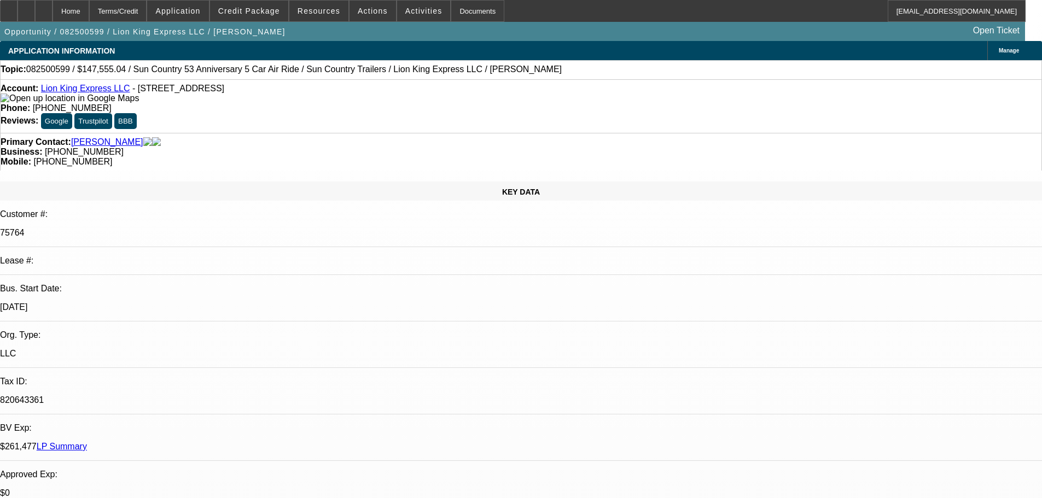
select select "0"
select select "6"
select select "0"
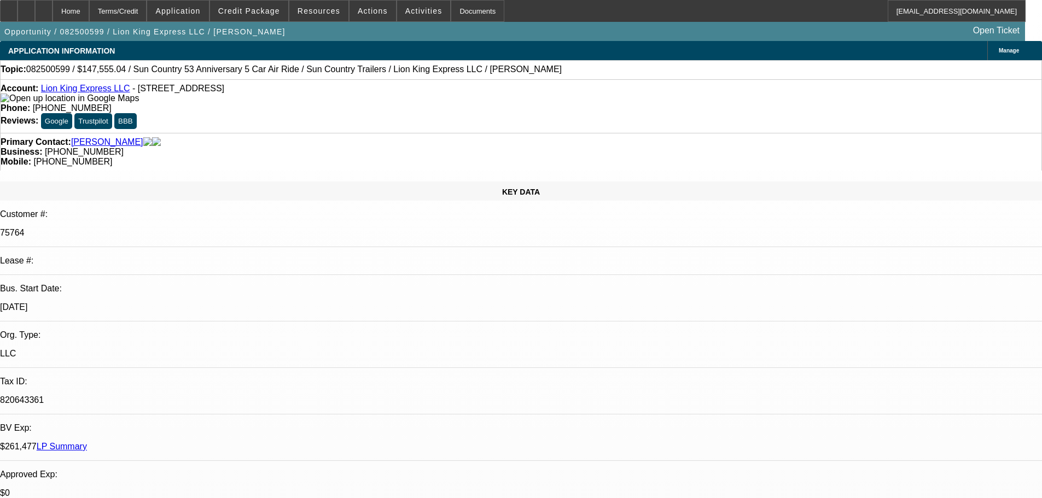
select select "0"
select select "6"
select select "0"
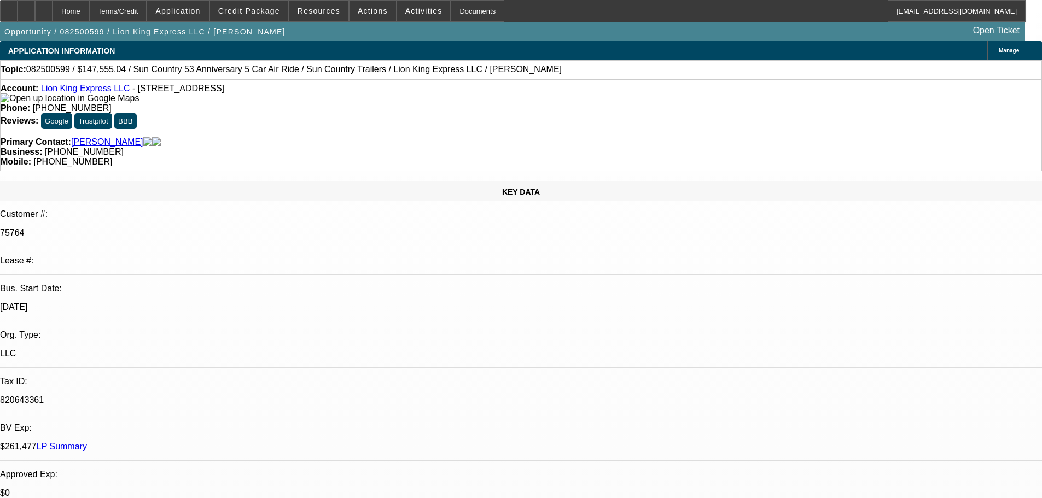
select select "6"
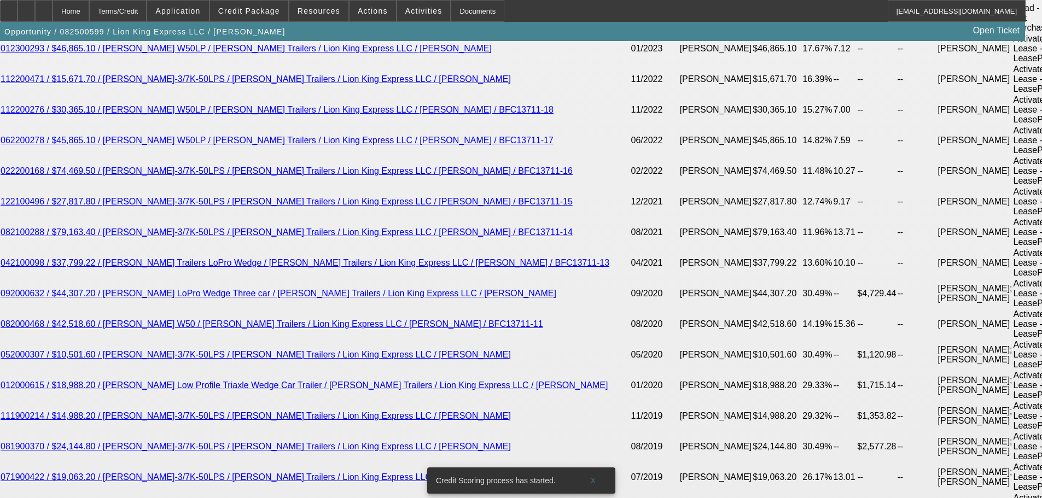
scroll to position [2515, 0]
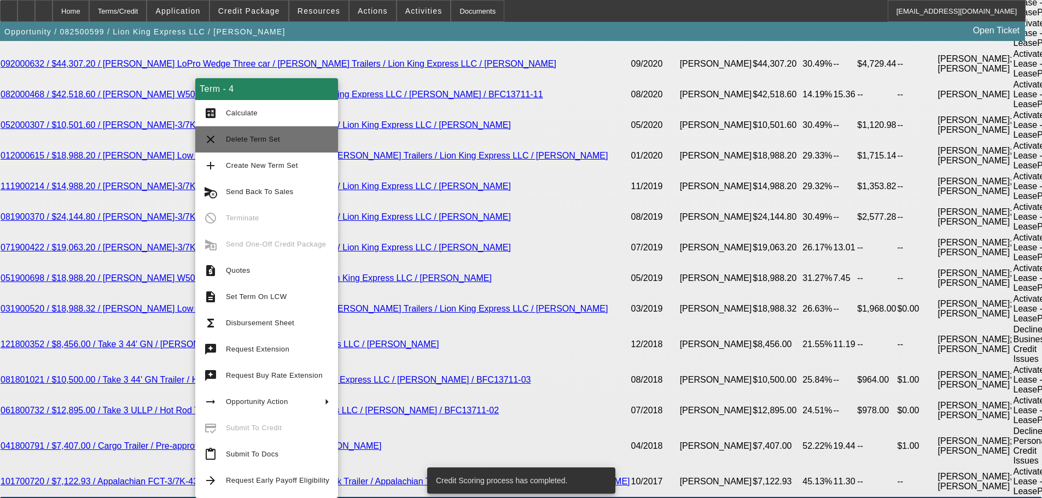
click at [276, 143] on span "Delete Term Set" at bounding box center [277, 139] width 103 height 13
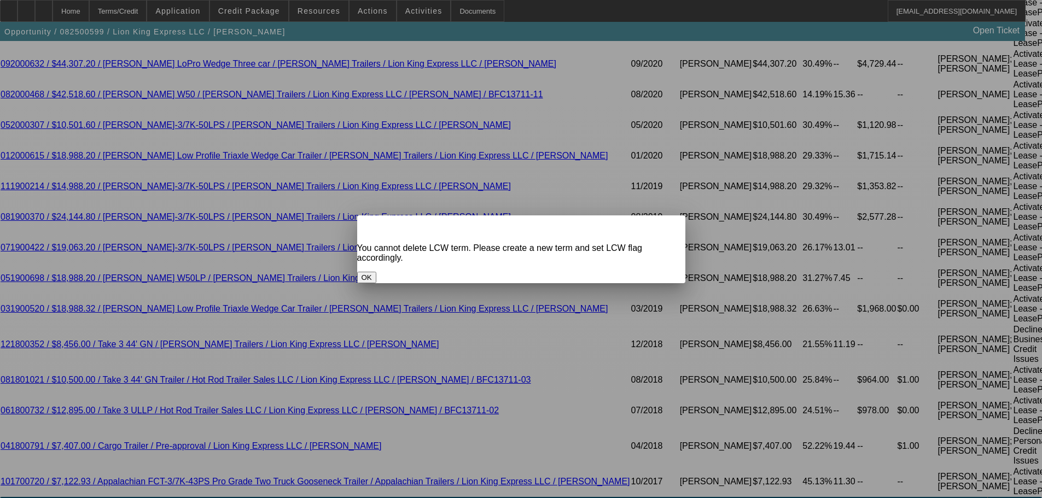
click at [376, 272] on button "OK" at bounding box center [366, 277] width 19 height 11
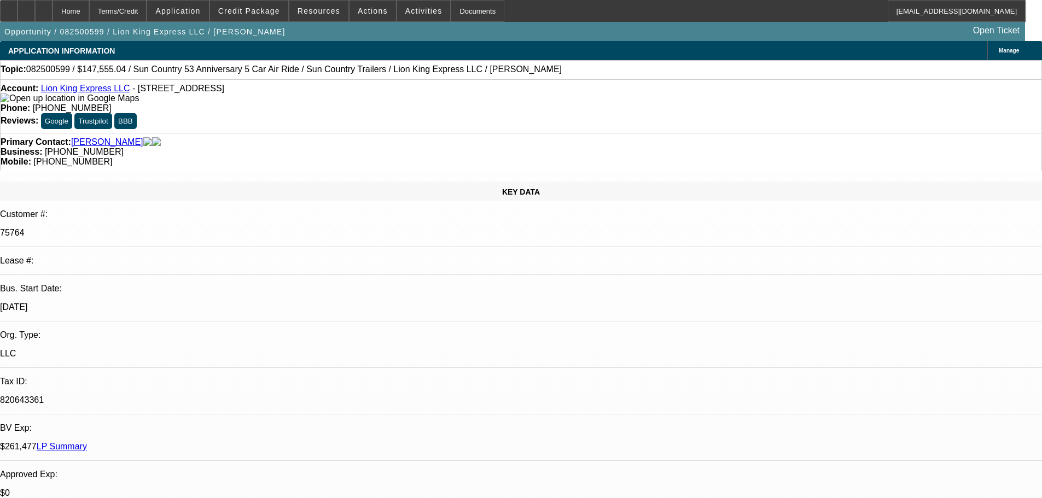
scroll to position [2515, 0]
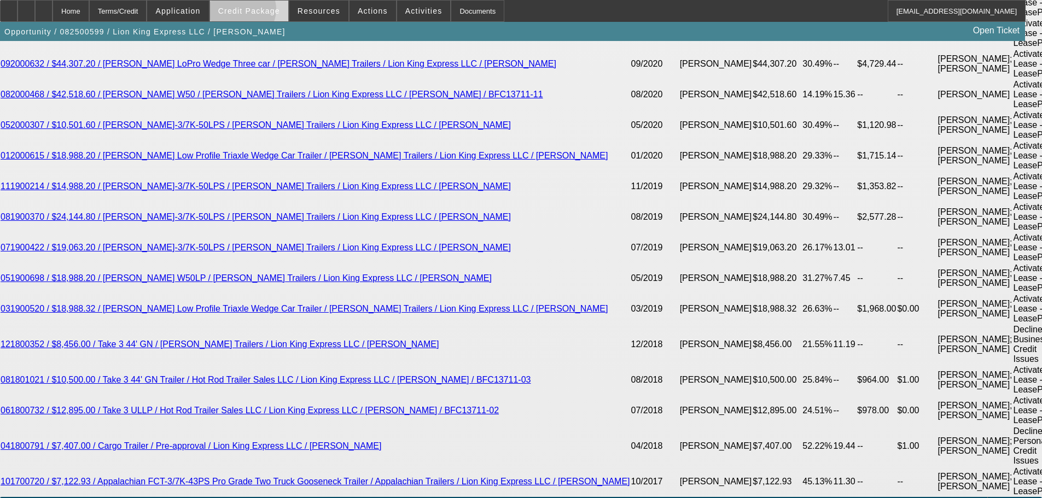
click at [258, 12] on span "Credit Package" at bounding box center [249, 11] width 62 height 9
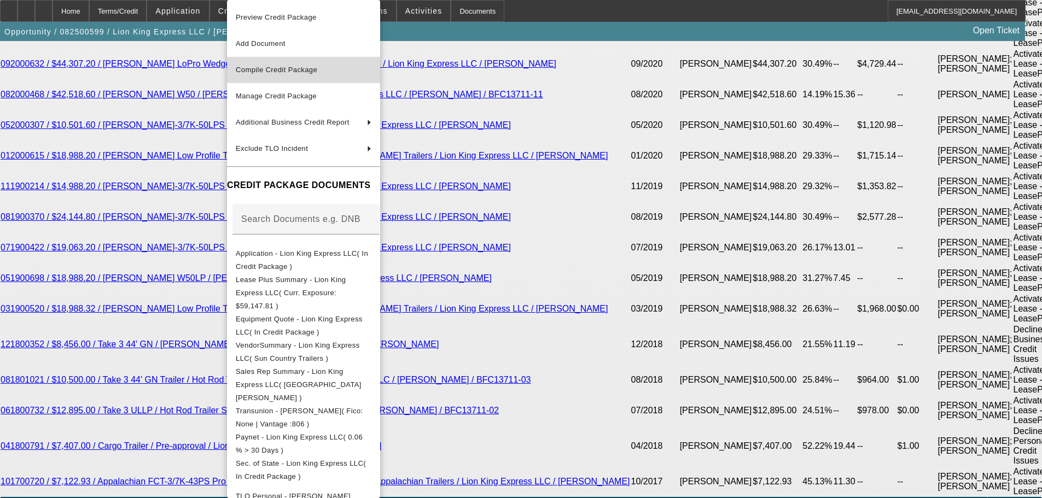
click at [294, 68] on span "Compile Credit Package" at bounding box center [276, 70] width 81 height 8
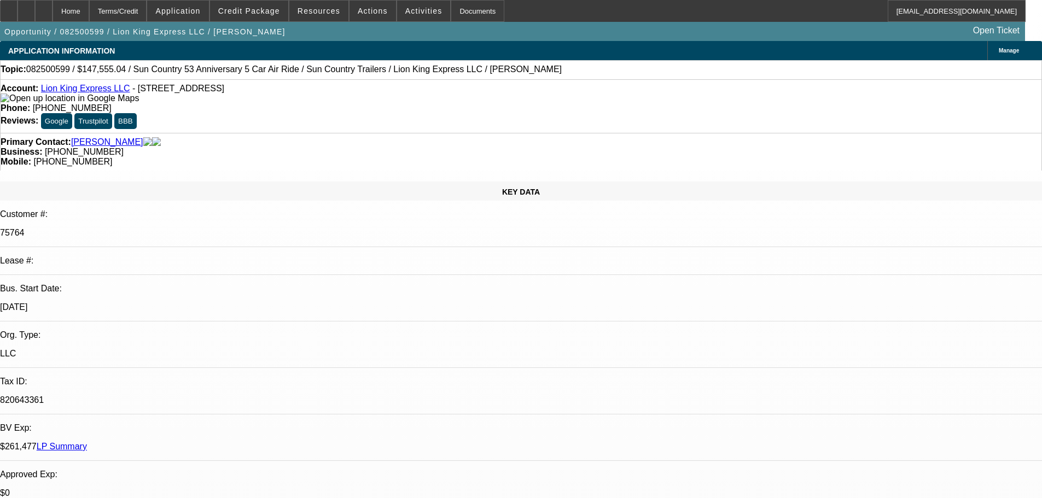
select select "0"
select select "6"
select select "0"
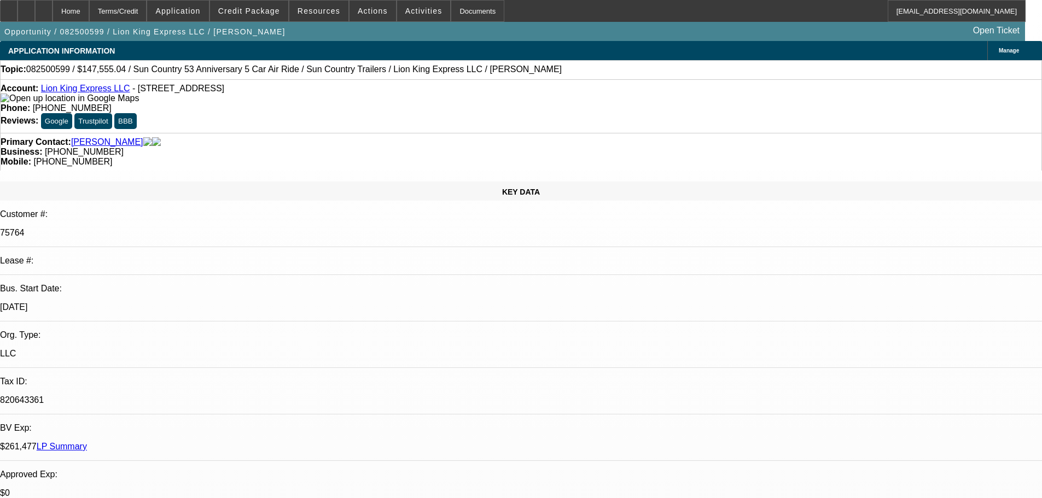
select select "0"
select select "6"
select select "0"
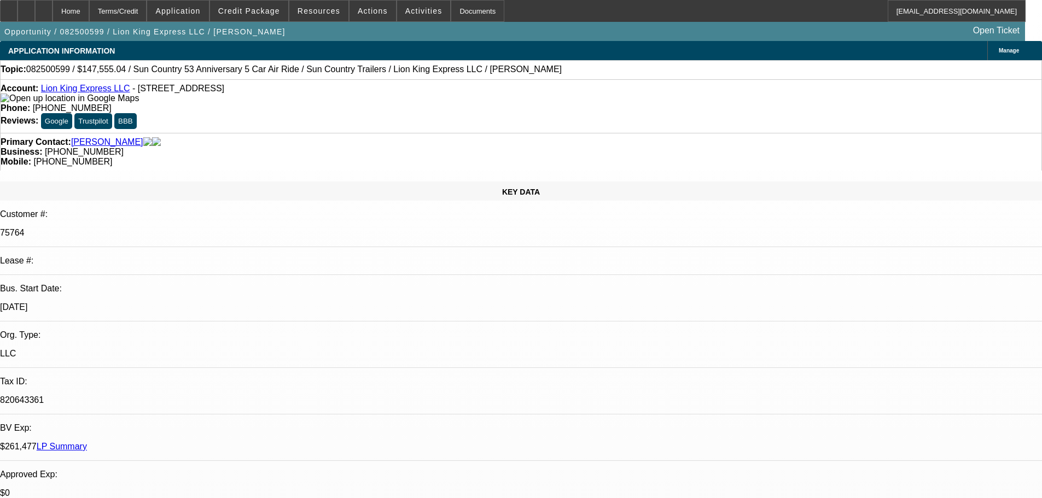
select select "0"
select select "6"
select select "0"
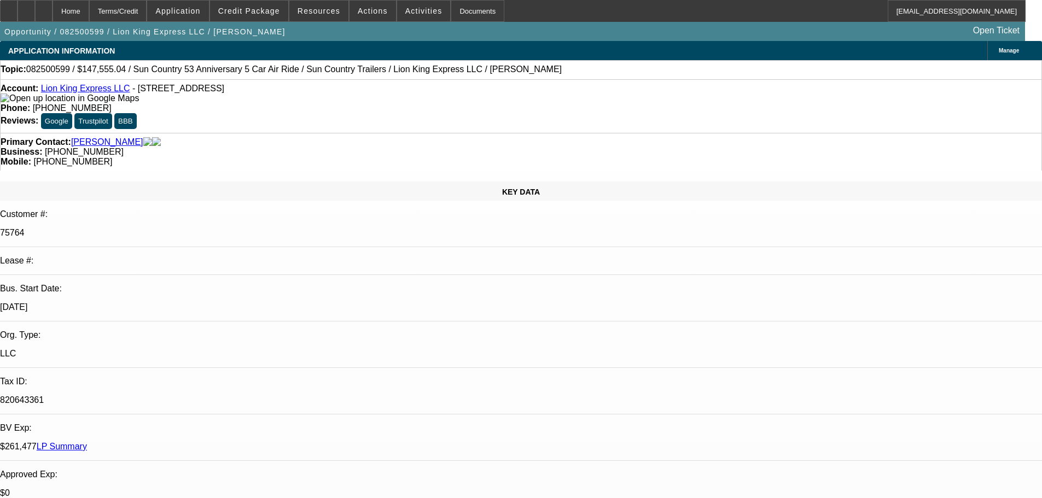
select select "6"
click at [267, 18] on span at bounding box center [249, 11] width 78 height 26
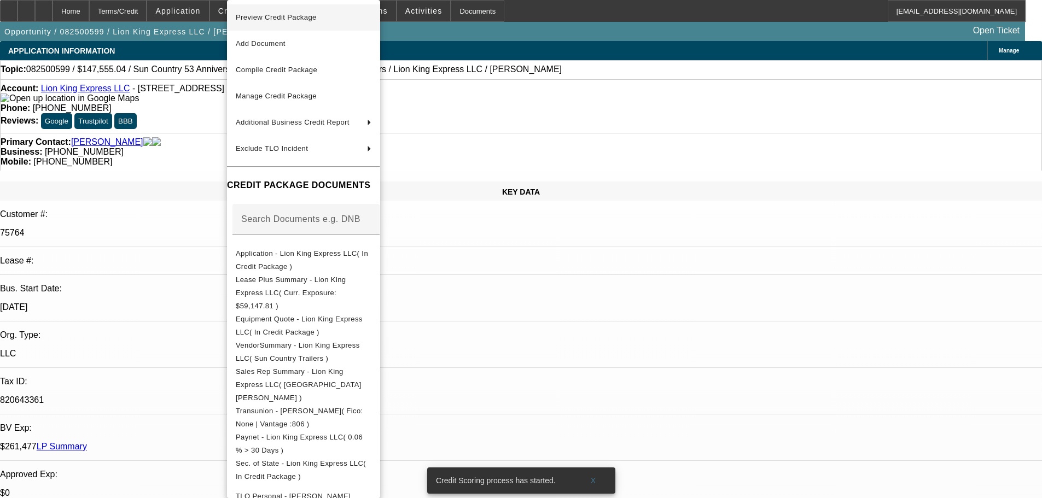
click at [283, 21] on span "Preview Credit Package" at bounding box center [304, 17] width 136 height 13
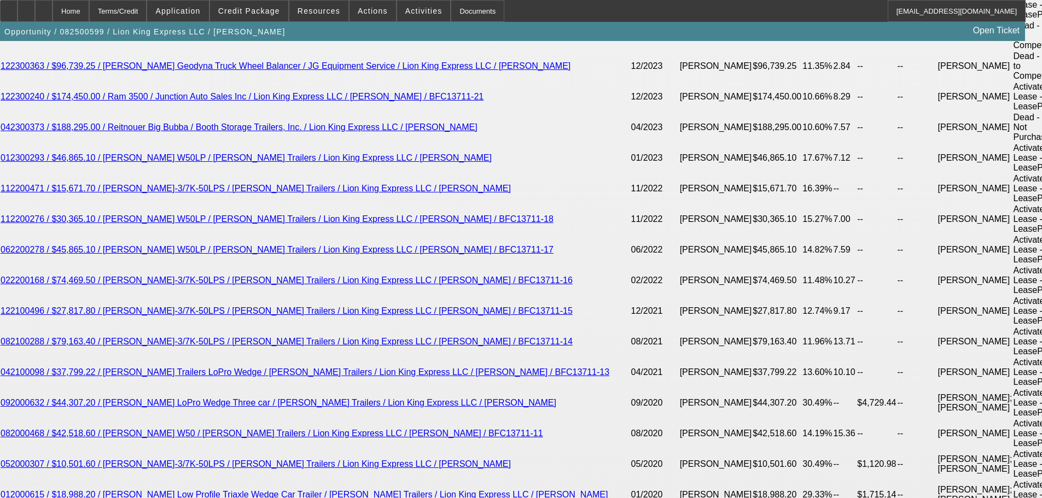
scroll to position [2406, 0]
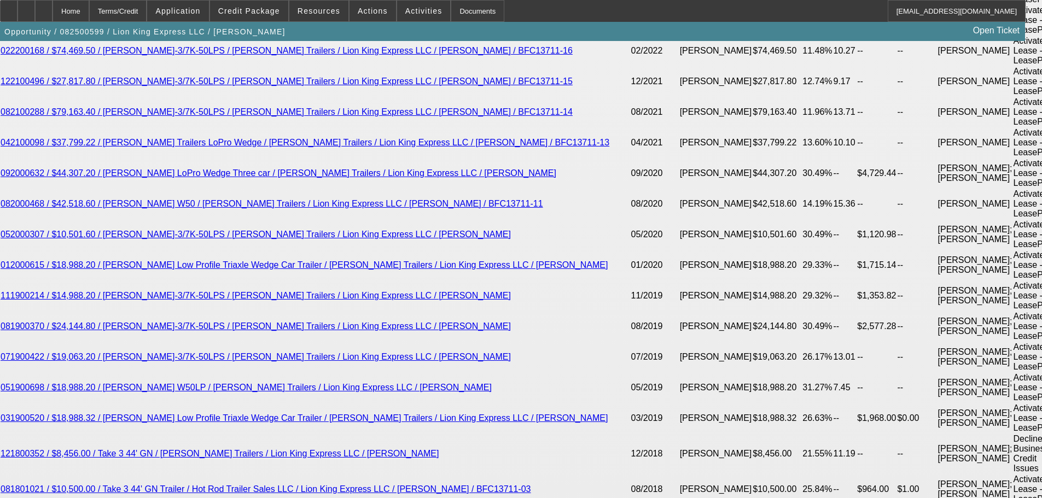
drag, startPoint x: 165, startPoint y: 428, endPoint x: 245, endPoint y: 431, distance: 81.0
type input "3"
type input "UNKNOWN"
type input "3198"
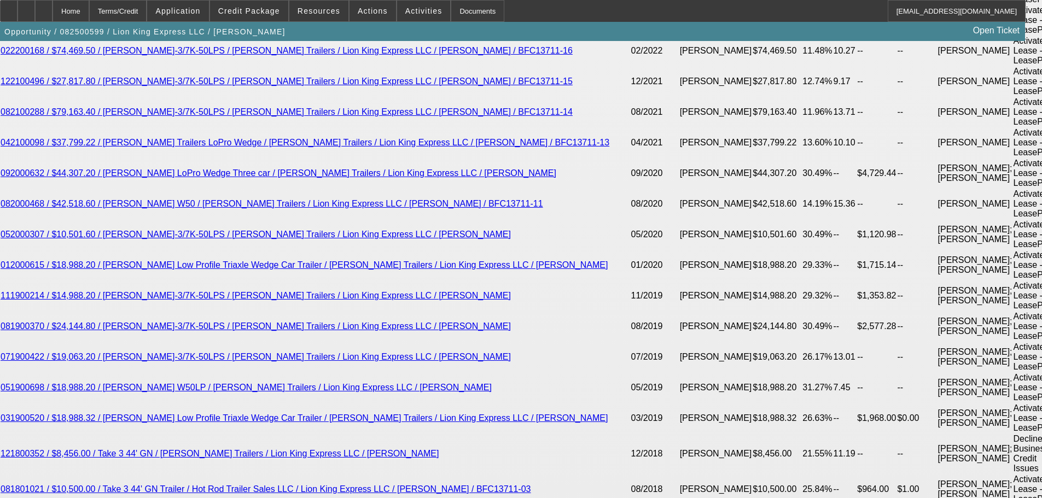
type input "10.9"
type input "$3,198.26"
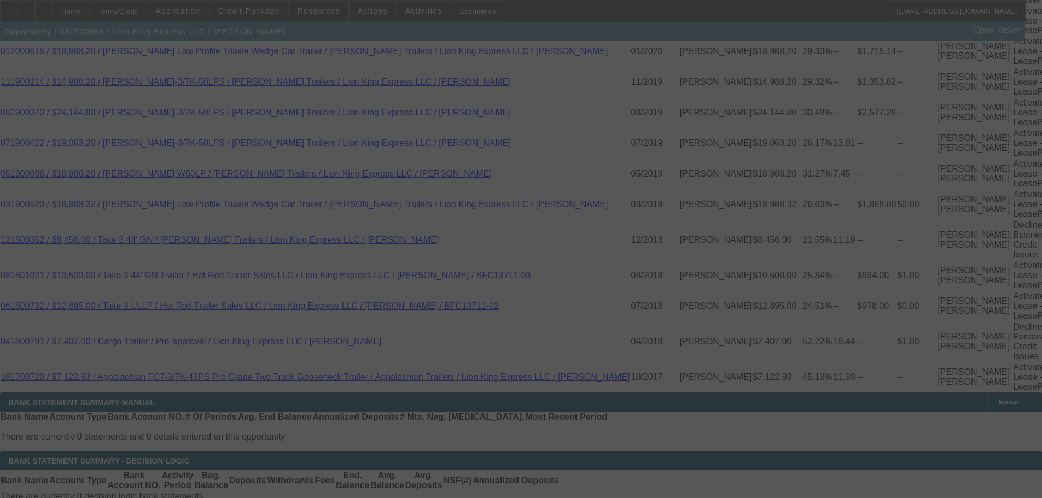
scroll to position [2624, 0]
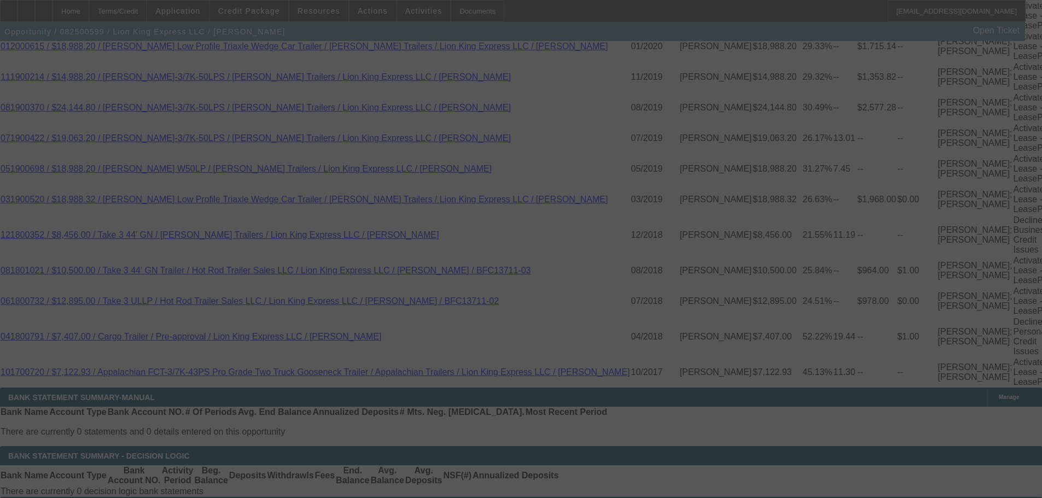
select select "0"
select select "6"
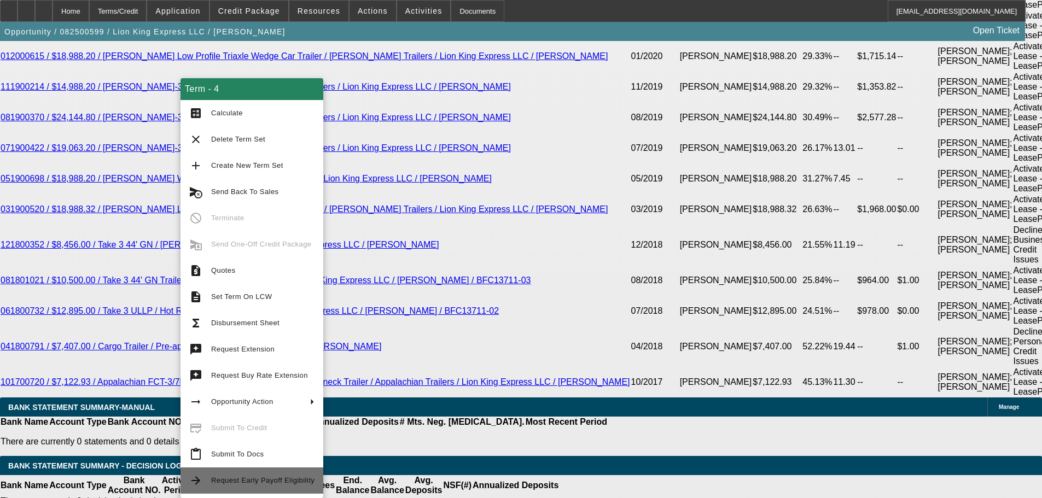
click at [296, 481] on span "Request Early Payoff Eligibility" at bounding box center [262, 480] width 103 height 8
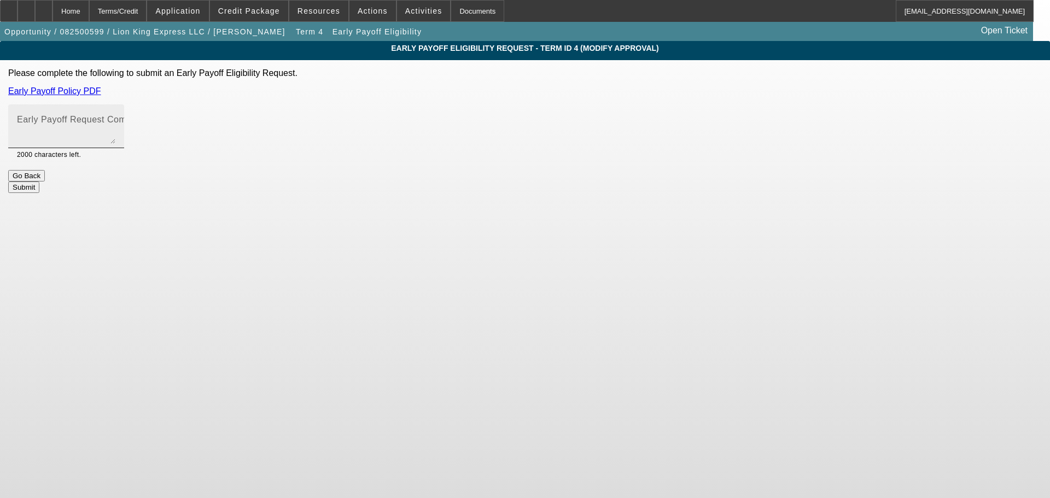
click at [115, 134] on textarea "Early Payoff Request Comment" at bounding box center [66, 131] width 98 height 26
type textarea "customer is approved by First Financial for a lower rate, but they will not all…"
click at [39, 184] on button "Submit" at bounding box center [23, 187] width 31 height 11
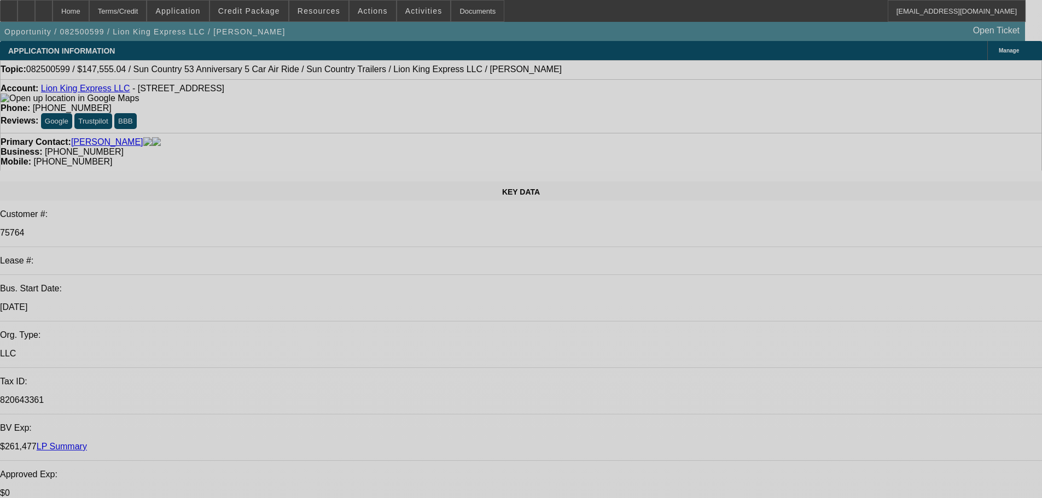
select select "0"
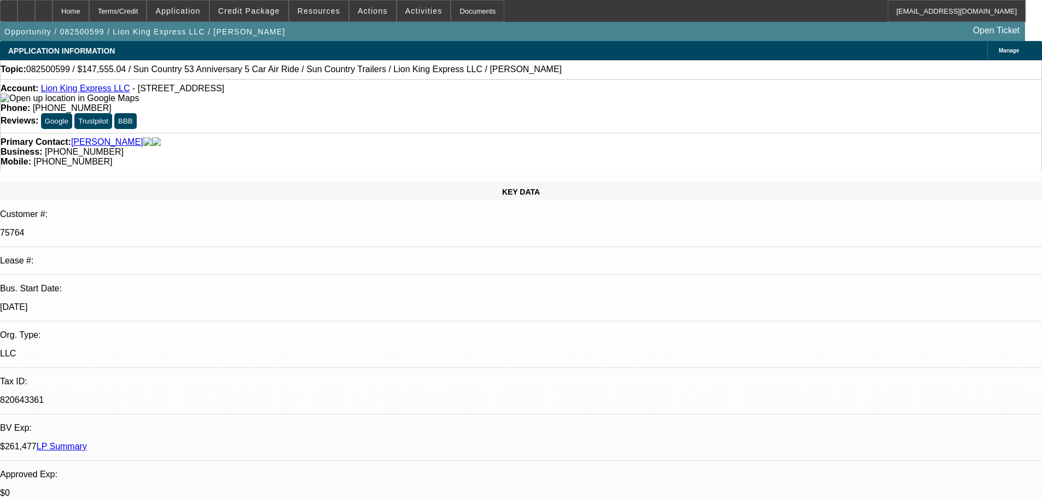
select select "0"
select select "6"
select select "0"
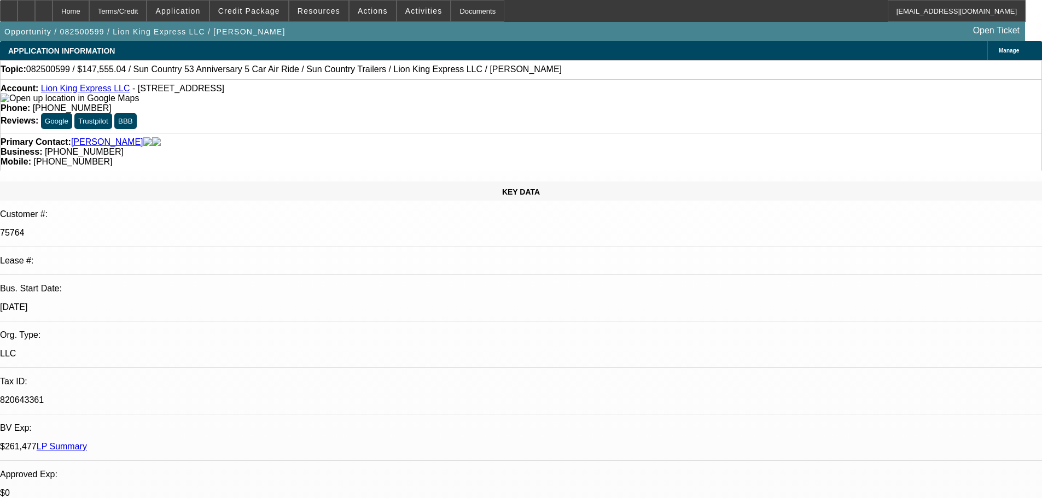
select select "0"
select select "6"
select select "0"
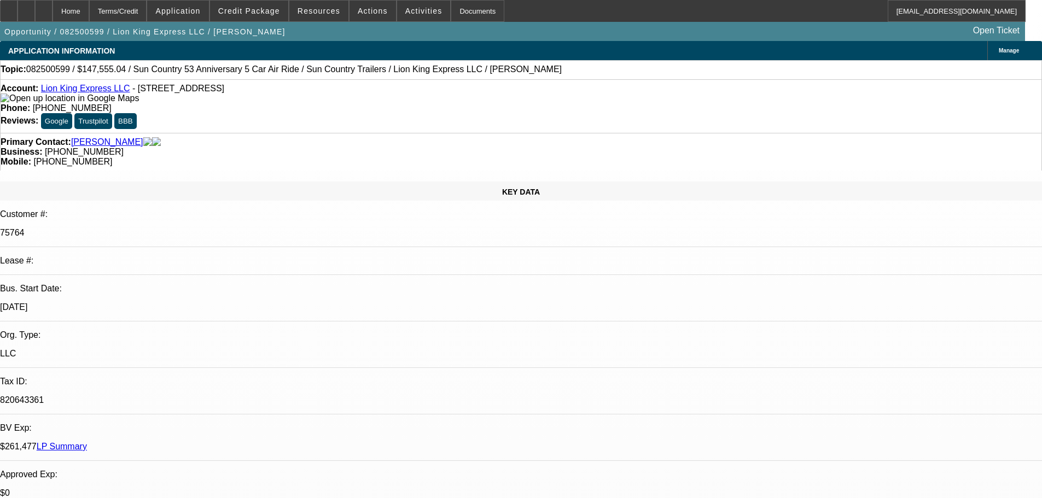
select select "6"
select select "0"
select select "6"
